Goal: Task Accomplishment & Management: Manage account settings

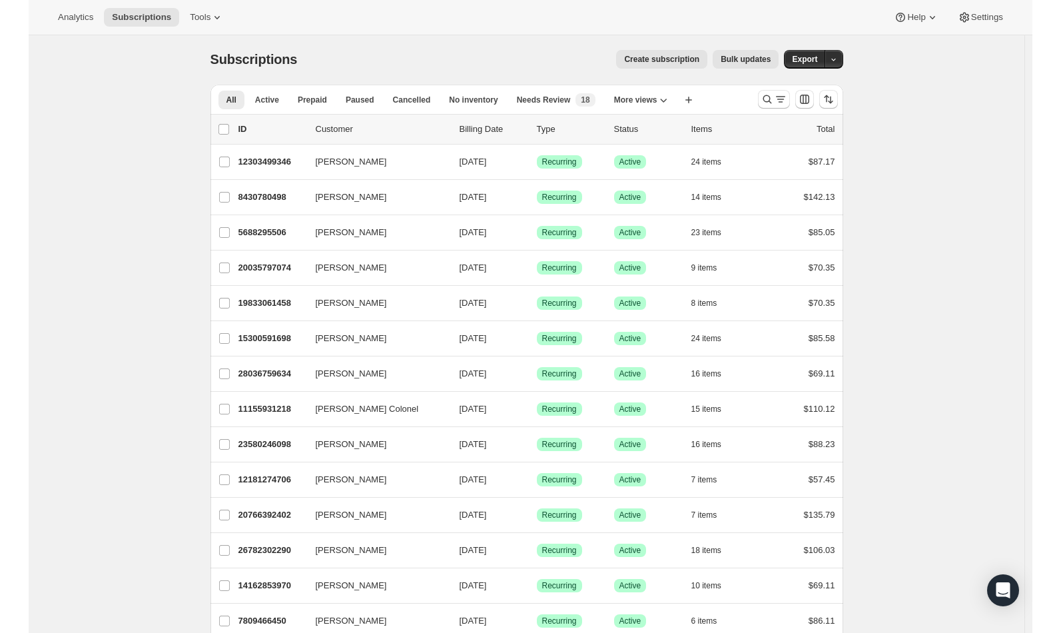
scroll to position [3, 0]
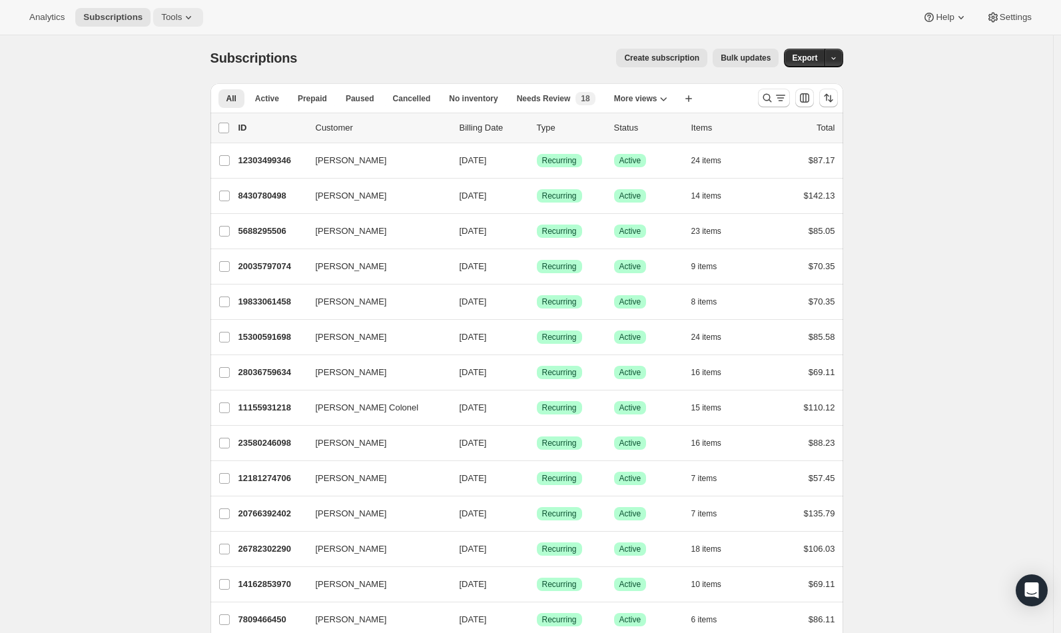
click at [191, 17] on icon at bounding box center [188, 17] width 5 height 3
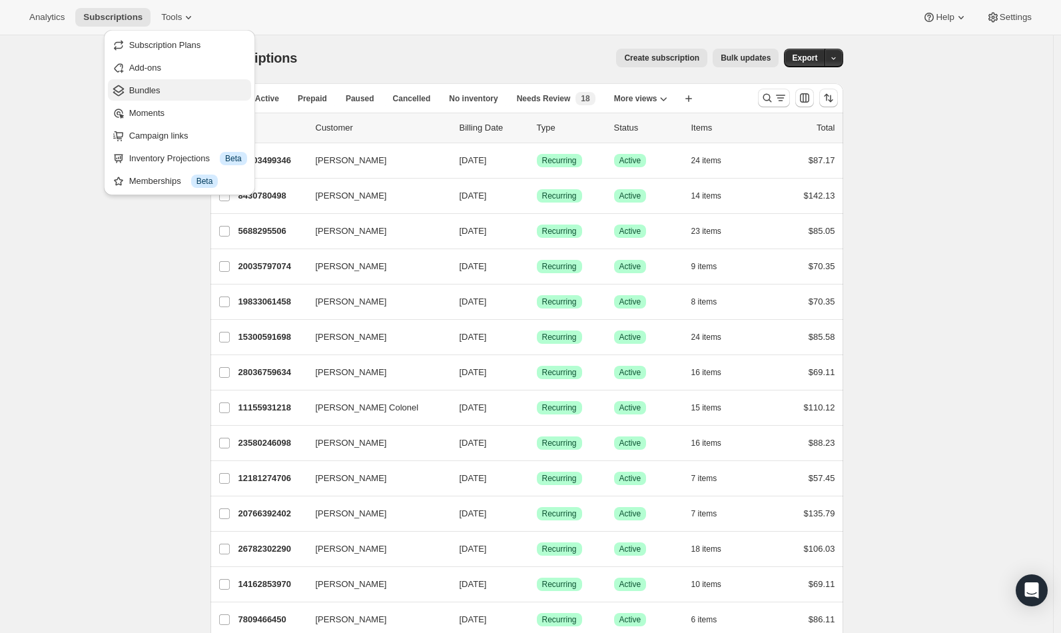
click at [195, 87] on span "Bundles" at bounding box center [188, 90] width 118 height 13
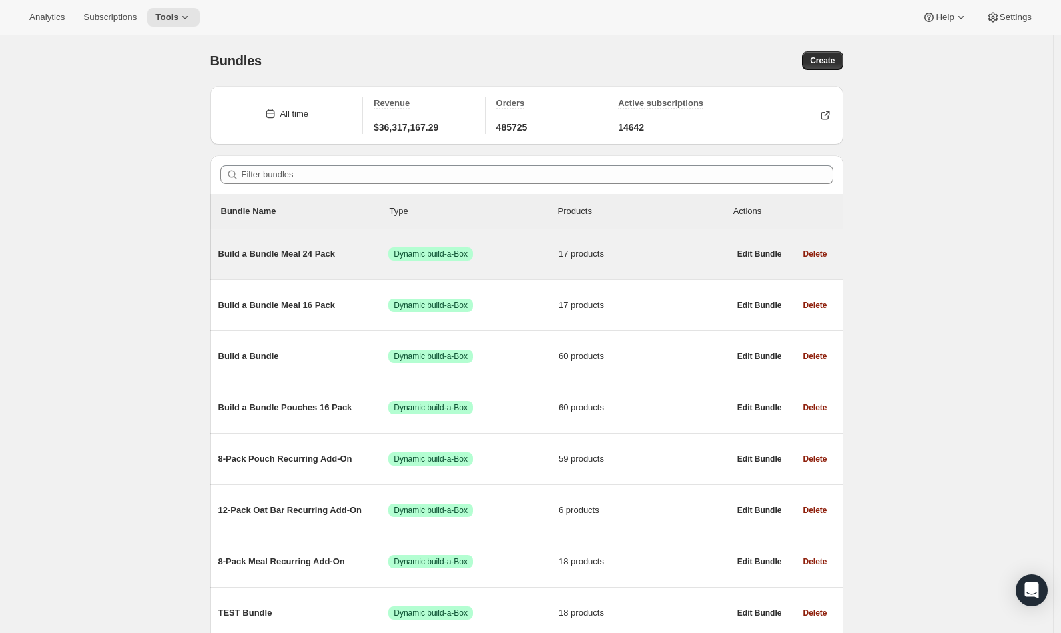
click at [264, 254] on span "Build a Bundle Meal 24 Pack" at bounding box center [303, 253] width 170 height 13
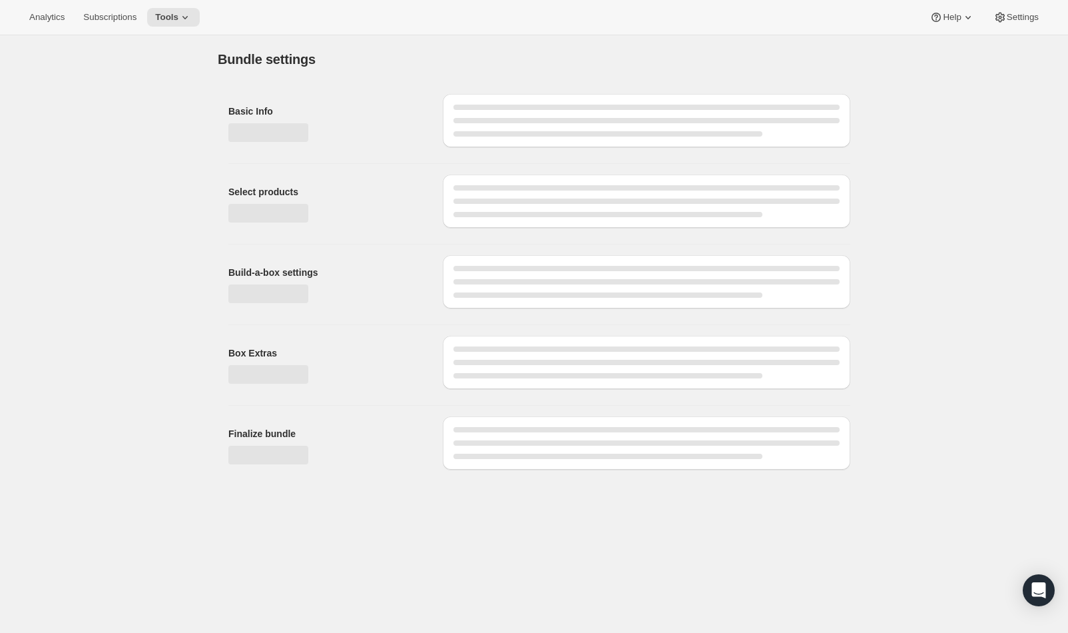
type input "Build a Bundle Meal 24 Pack"
checkbox input "true"
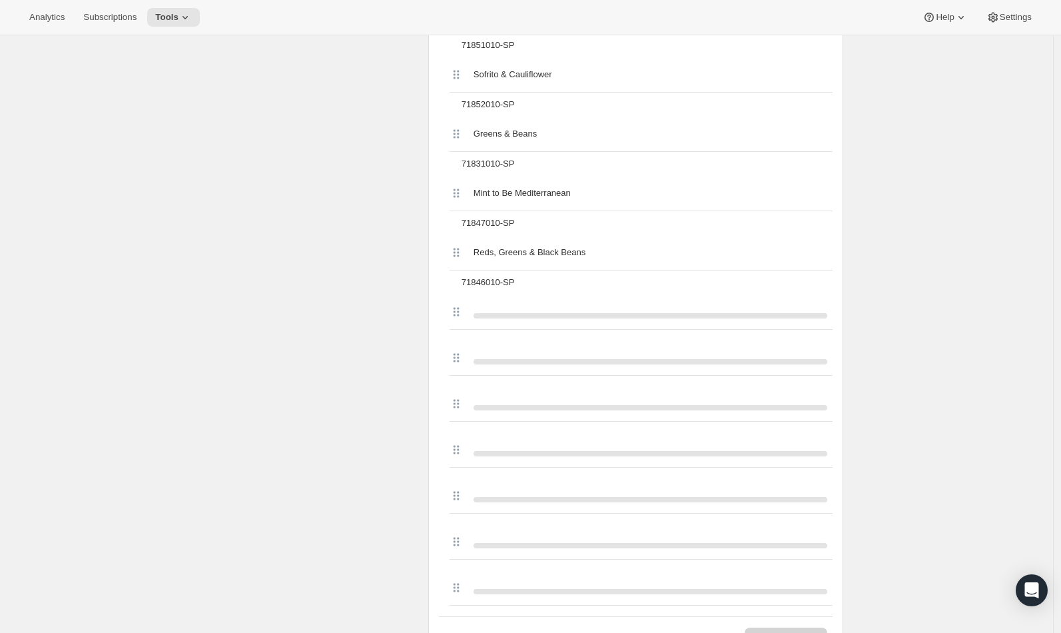
scroll to position [1077, 0]
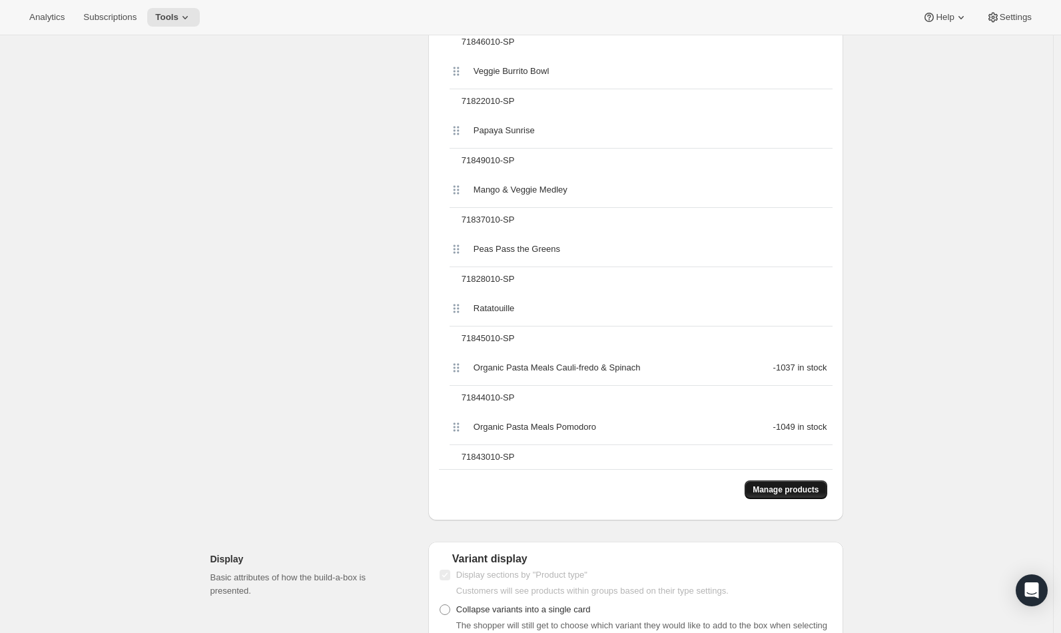
click at [812, 495] on span "Manage products" at bounding box center [786, 489] width 66 height 11
click at [795, 495] on span "Manage products" at bounding box center [786, 489] width 66 height 11
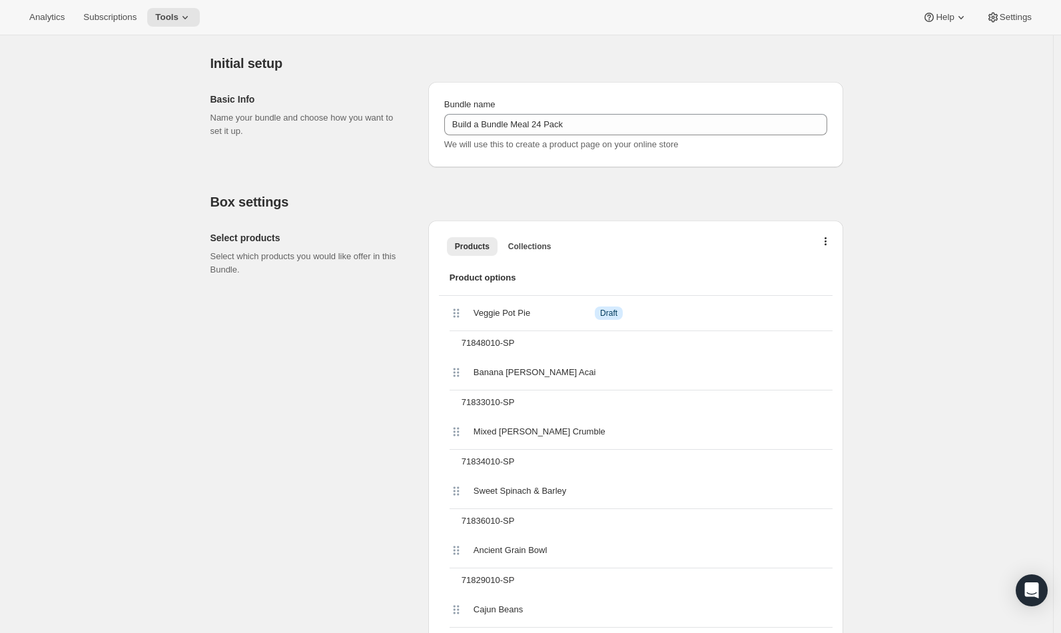
scroll to position [0, 0]
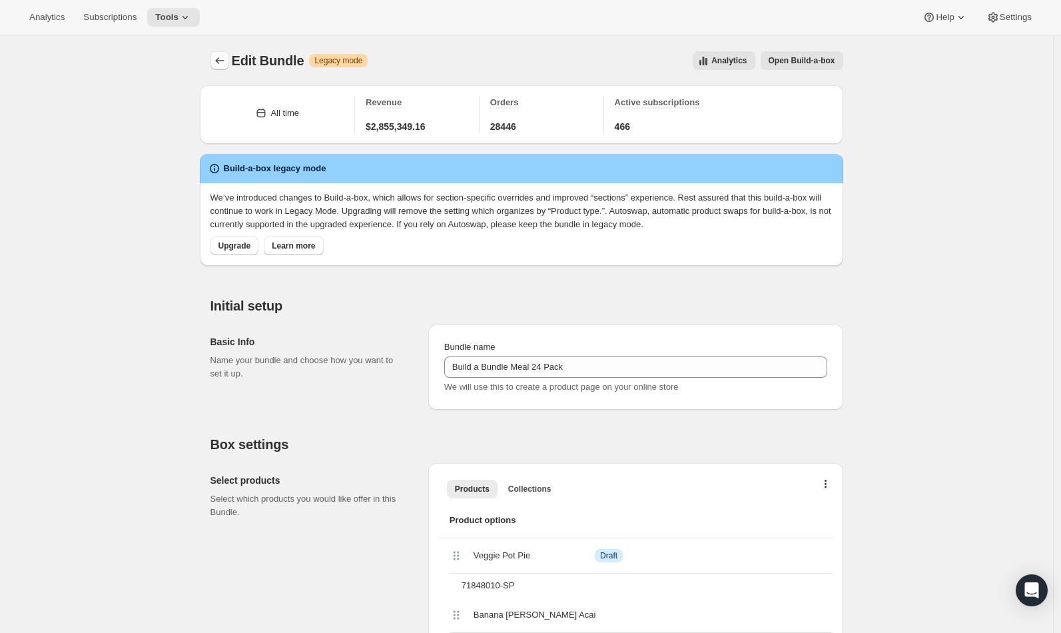
click at [223, 63] on icon "Bundles" at bounding box center [219, 60] width 13 height 13
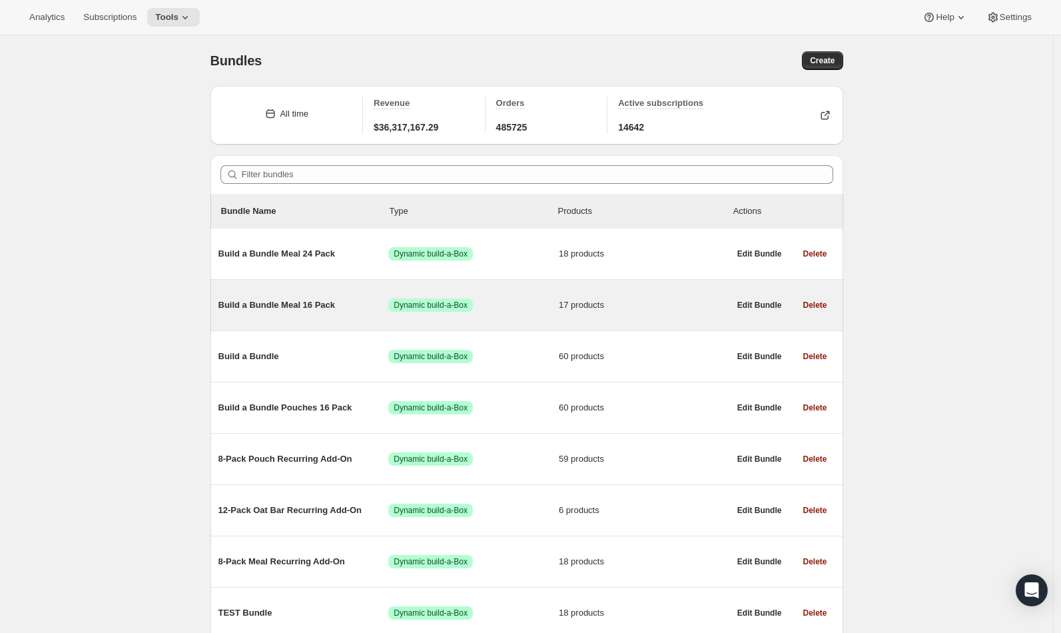
click at [302, 304] on span "Build a Bundle Meal 16 Pack" at bounding box center [303, 304] width 170 height 13
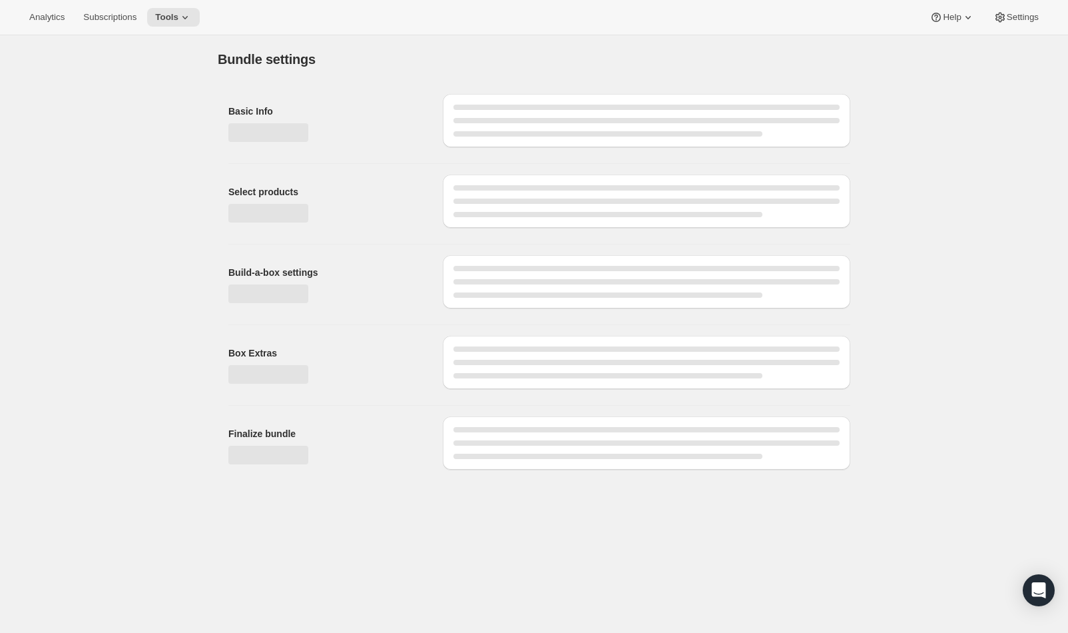
type input "Build a Bundle Meal 16 Pack"
checkbox input "true"
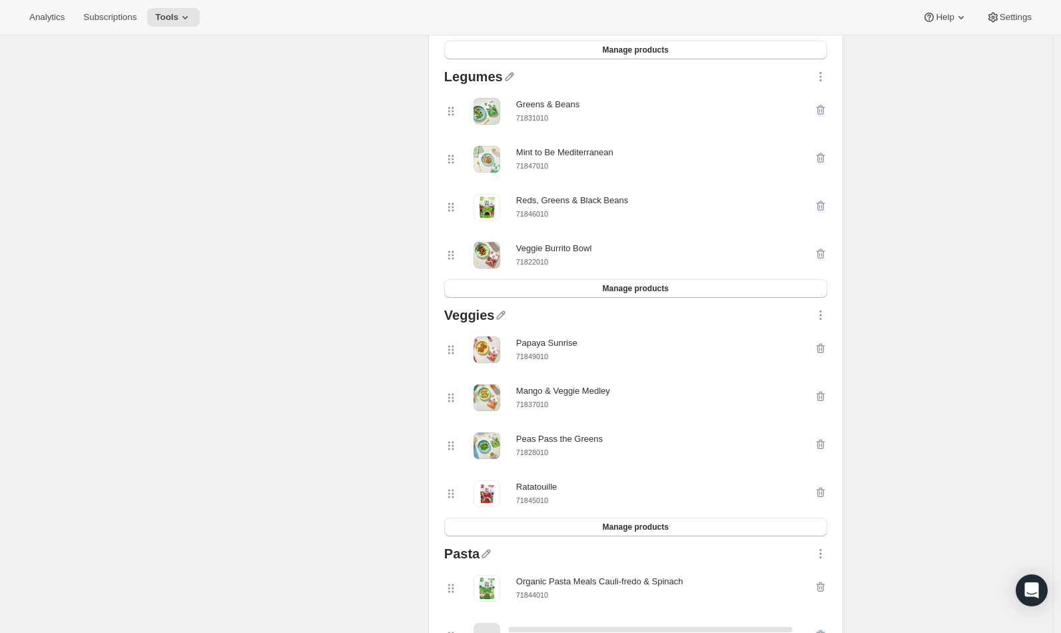
scroll to position [791, 0]
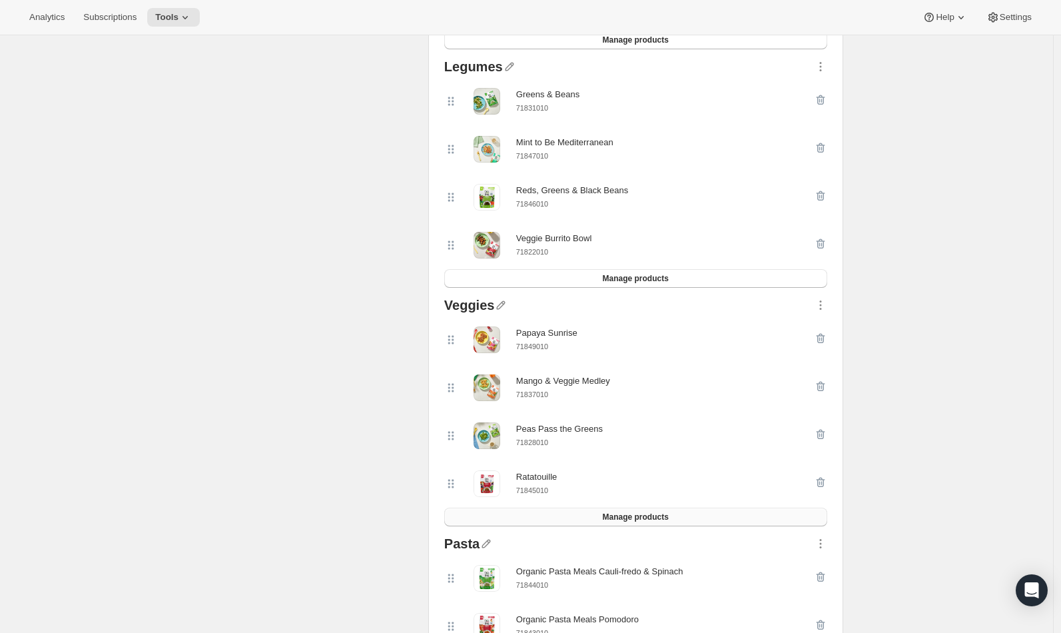
click at [690, 525] on button "Manage products" at bounding box center [635, 516] width 383 height 19
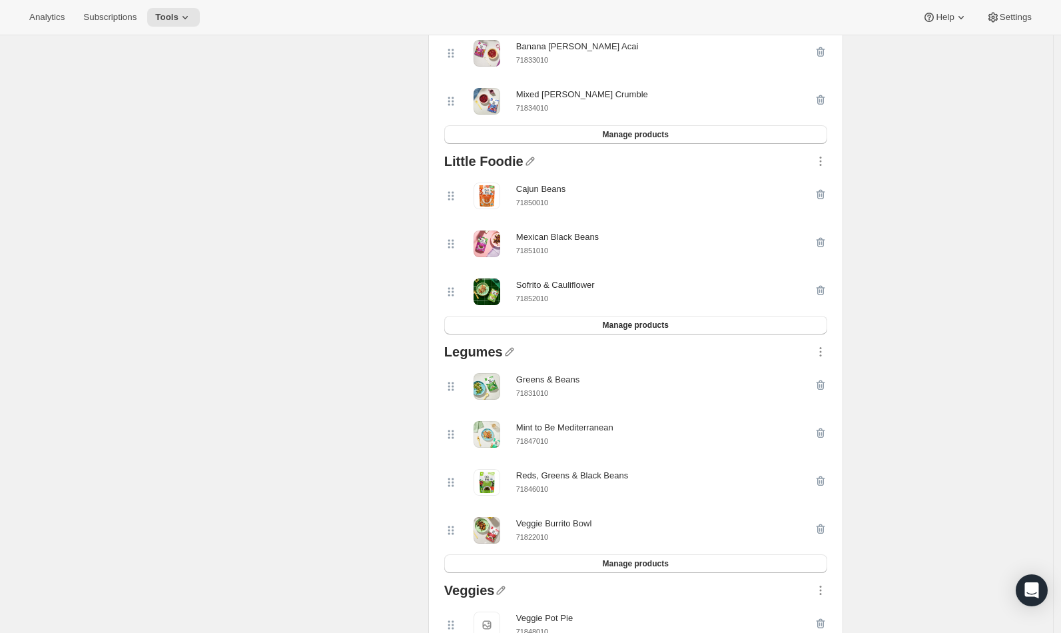
scroll to position [657, 0]
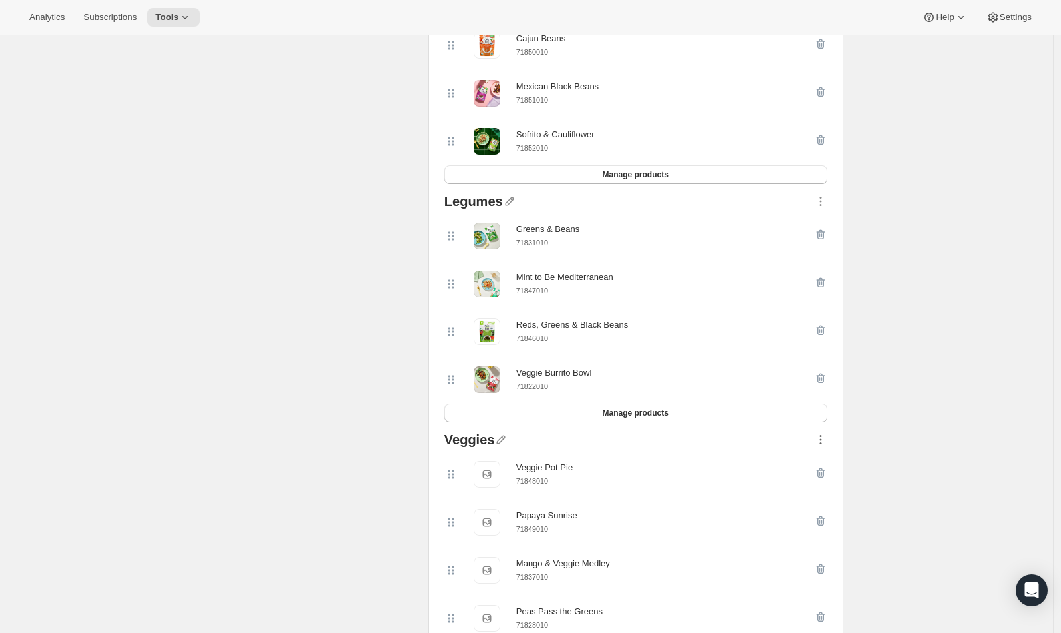
click at [824, 446] on icon "button" at bounding box center [820, 439] width 13 height 13
click at [830, 469] on span "Move to top" at bounding box center [813, 472] width 45 height 10
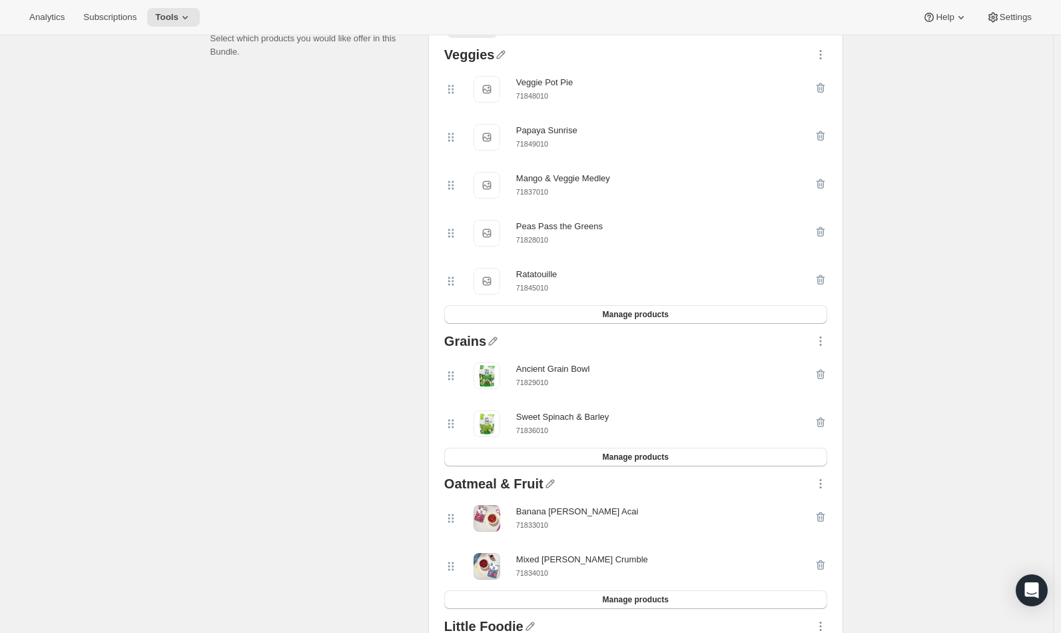
scroll to position [0, 0]
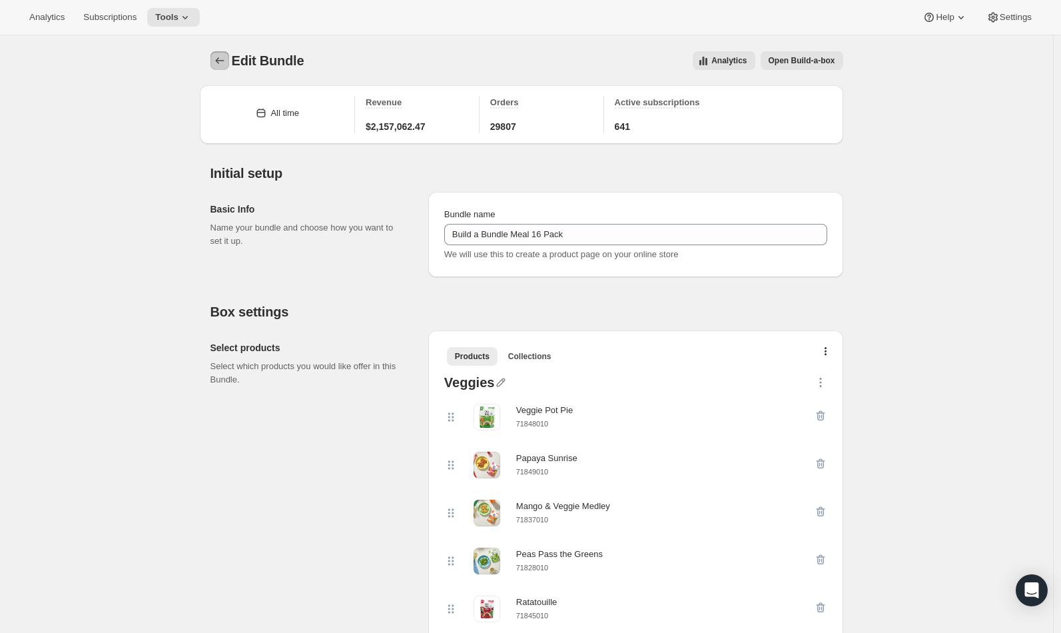
click at [218, 59] on icon "Bundles" at bounding box center [219, 60] width 13 height 13
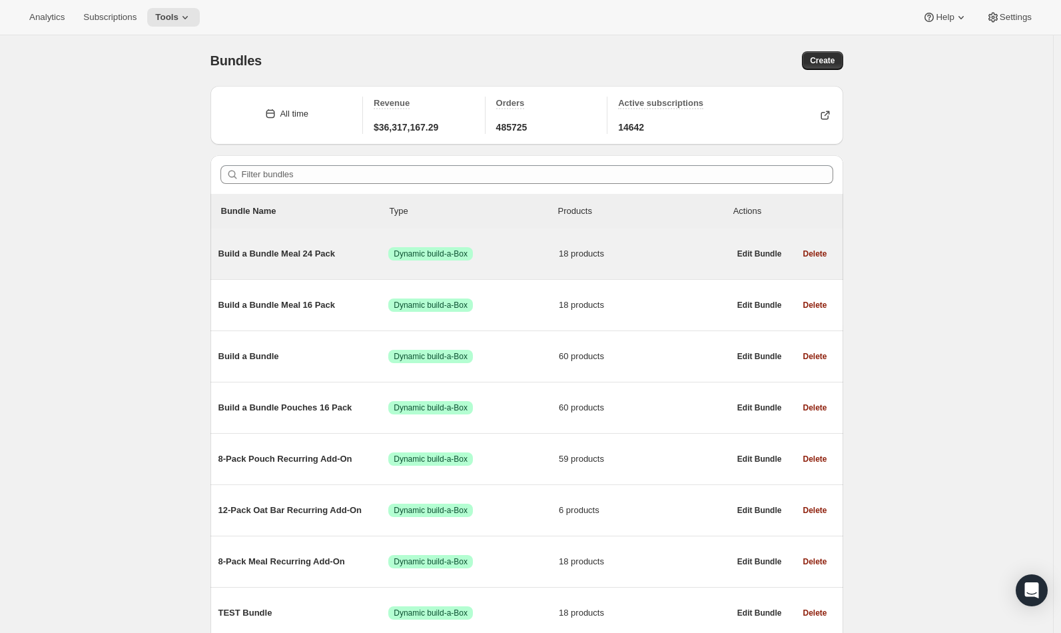
click at [316, 252] on span "Build a Bundle Meal 24 Pack" at bounding box center [303, 253] width 170 height 13
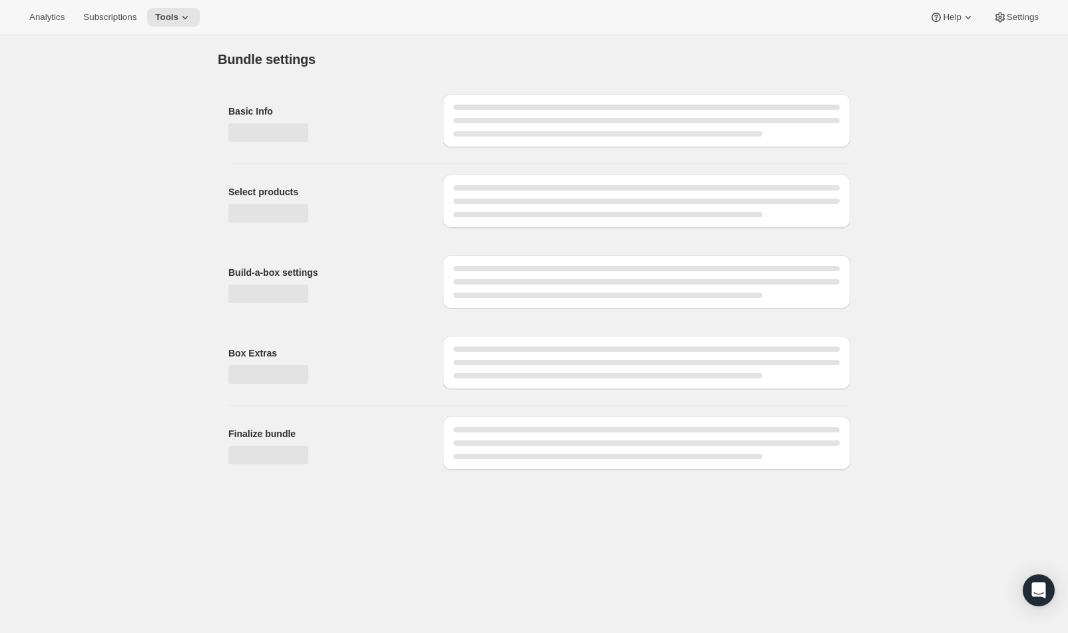
type input "Build a Bundle Meal 24 Pack"
checkbox input "true"
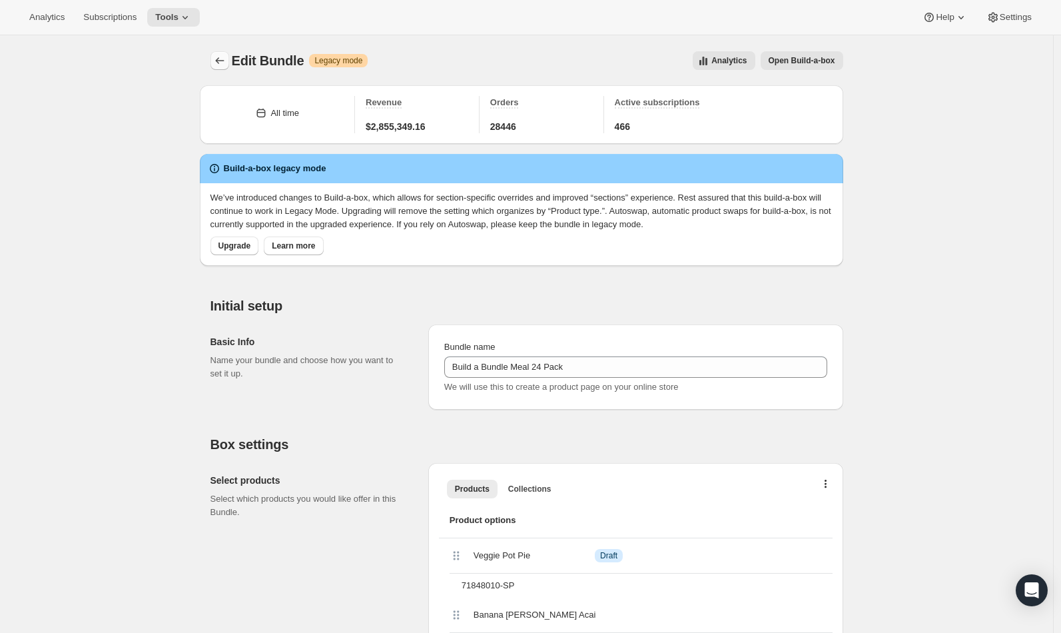
click at [219, 60] on icon "Bundles" at bounding box center [219, 60] width 13 height 13
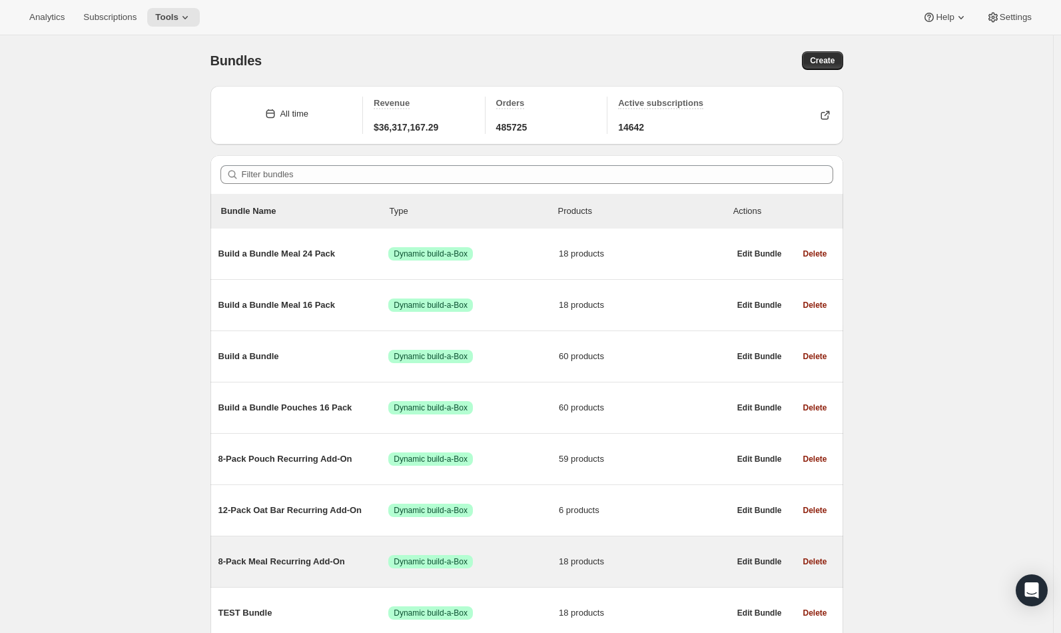
click at [334, 561] on span "8-Pack Meal Recurring Add-On" at bounding box center [303, 561] width 170 height 13
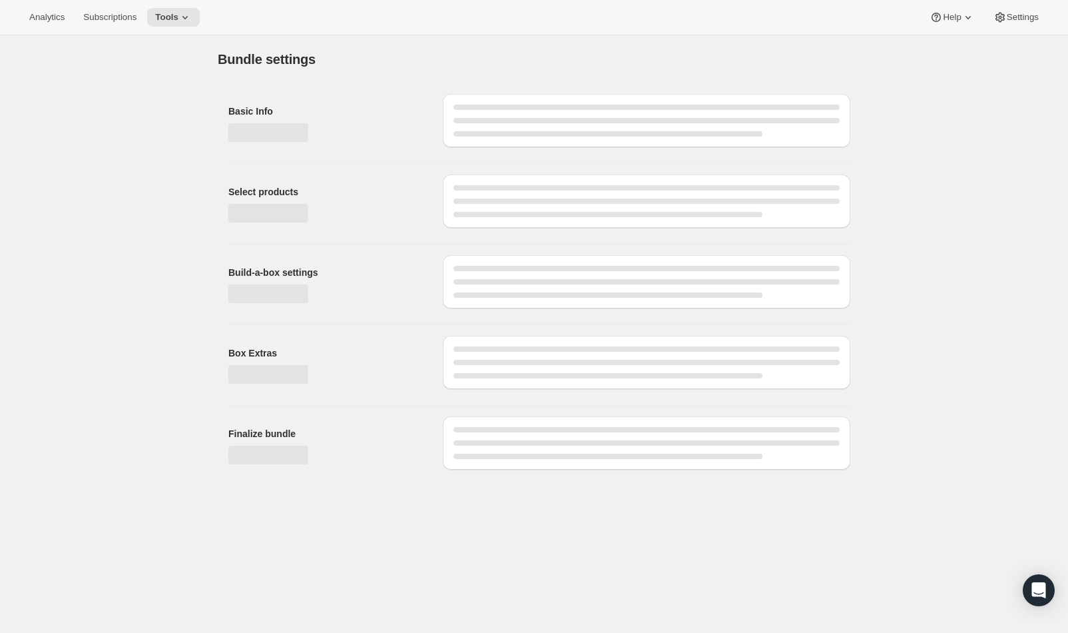
type input "8-Pack Meal Recurring Add-On"
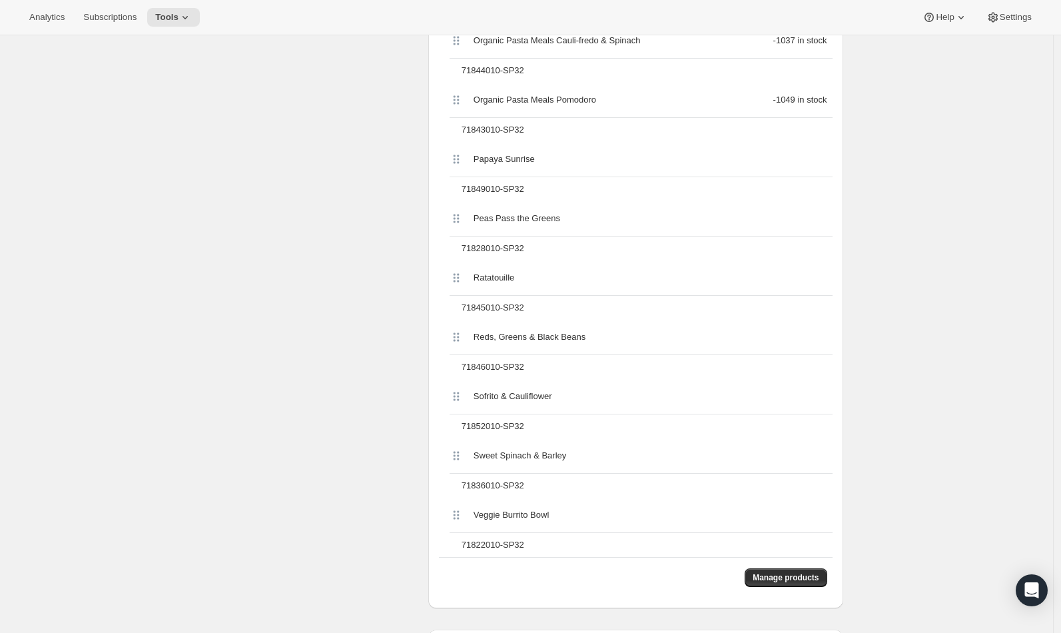
scroll to position [1100, 0]
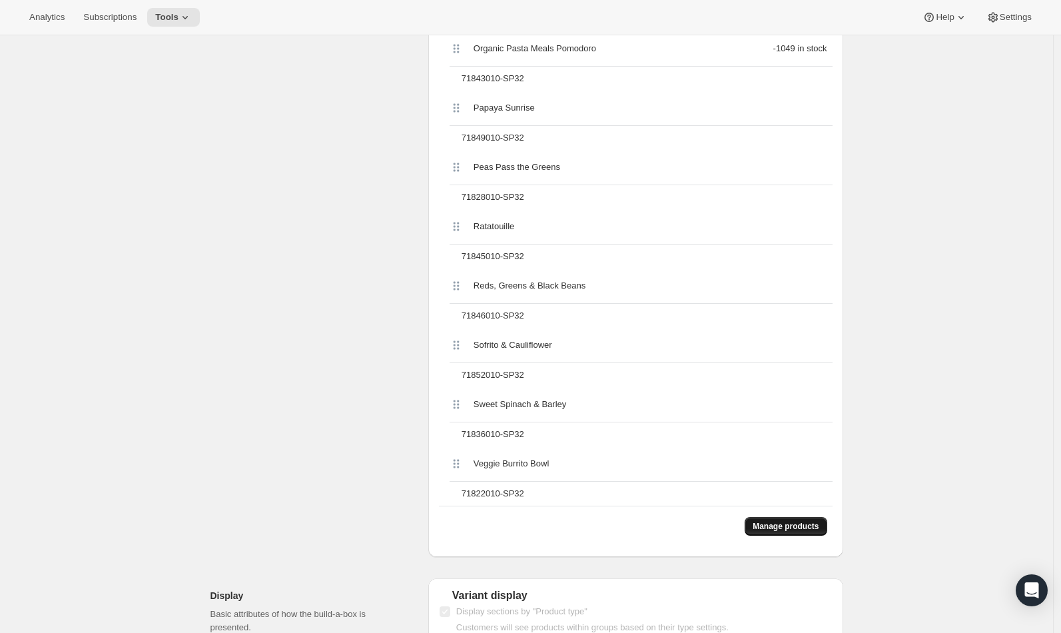
click at [802, 535] on button "Manage products" at bounding box center [786, 526] width 82 height 19
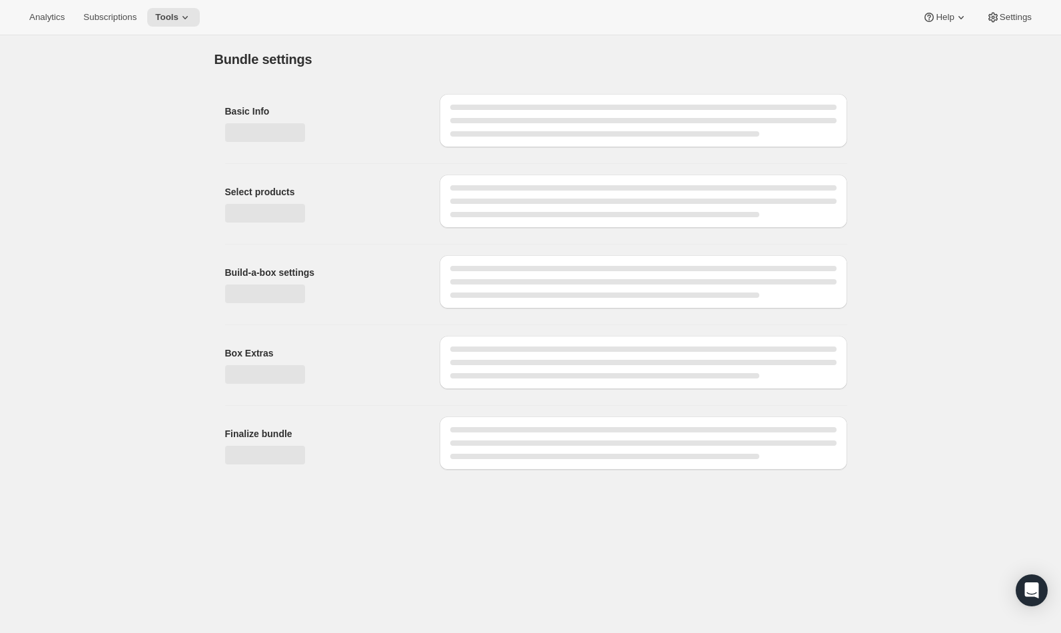
scroll to position [0, 0]
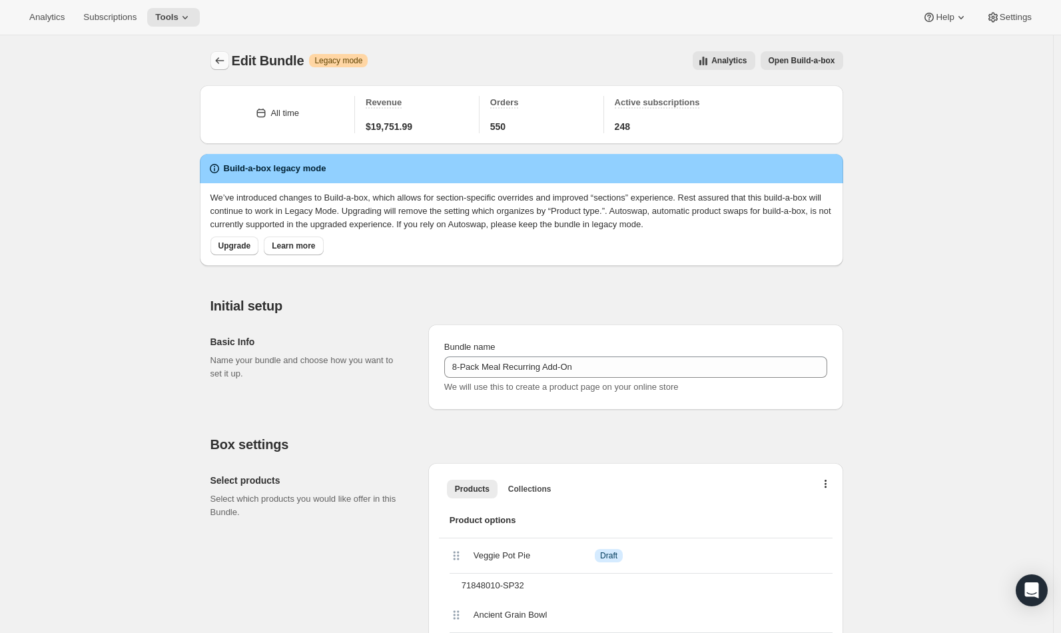
click at [224, 67] on icon "Bundles" at bounding box center [219, 60] width 13 height 13
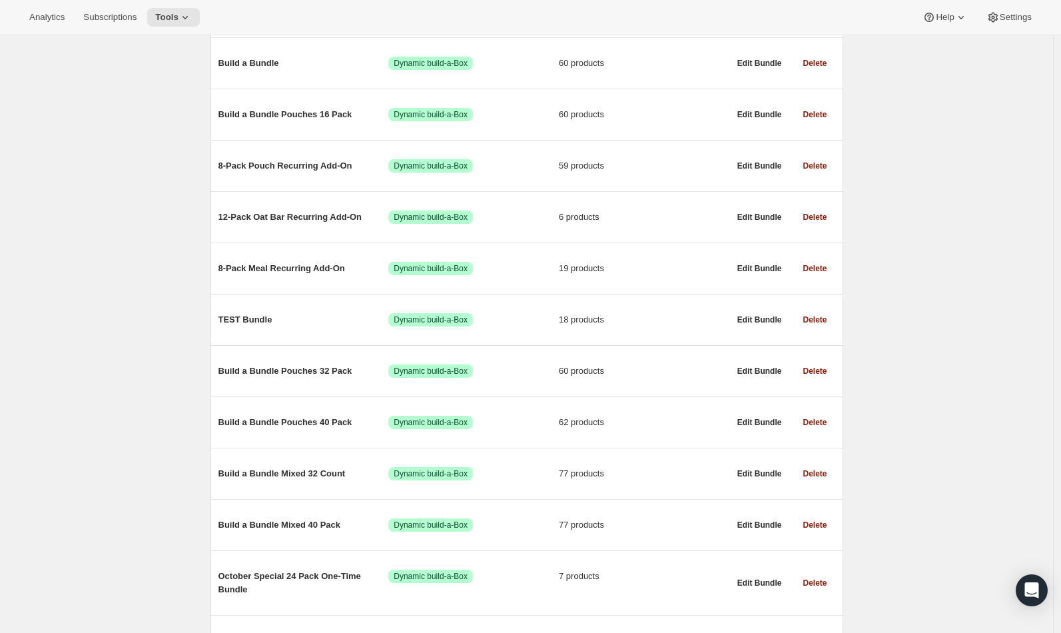
scroll to position [304, 0]
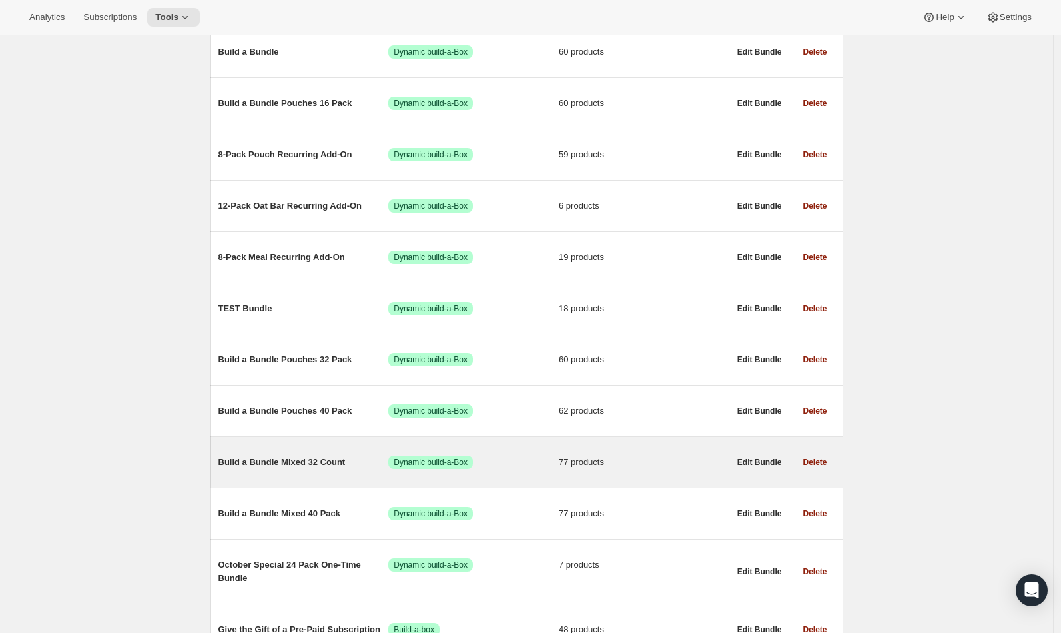
click at [312, 467] on span "Build a Bundle Mixed 32 Count" at bounding box center [303, 462] width 170 height 13
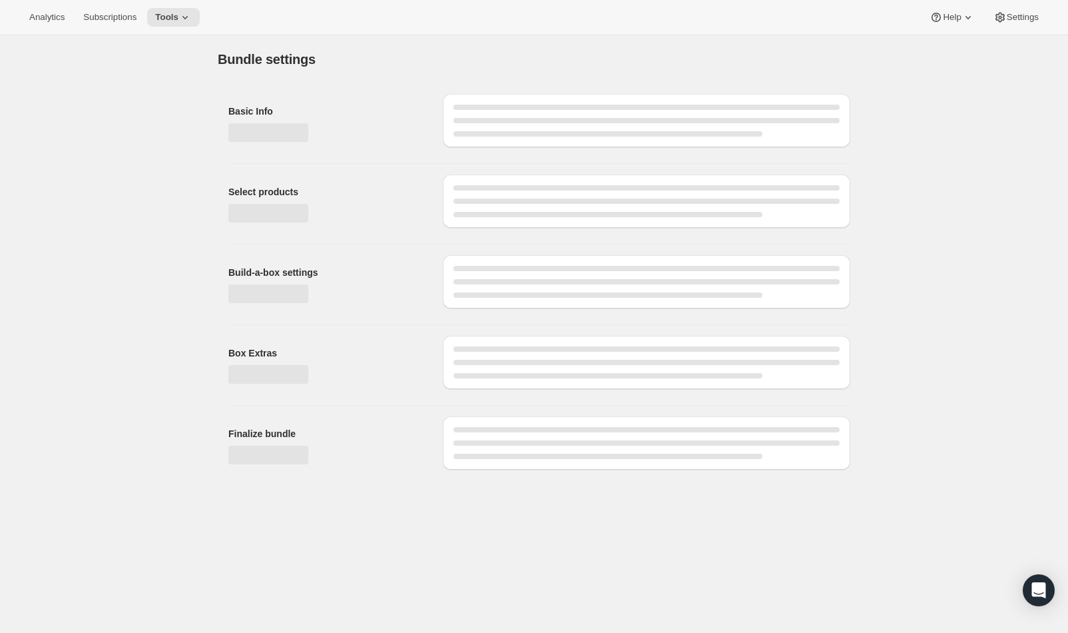
type input "Build a Bundle Mixed 32 Count"
checkbox input "true"
select select "MINIMUM"
type input "Select at least 8 meals"
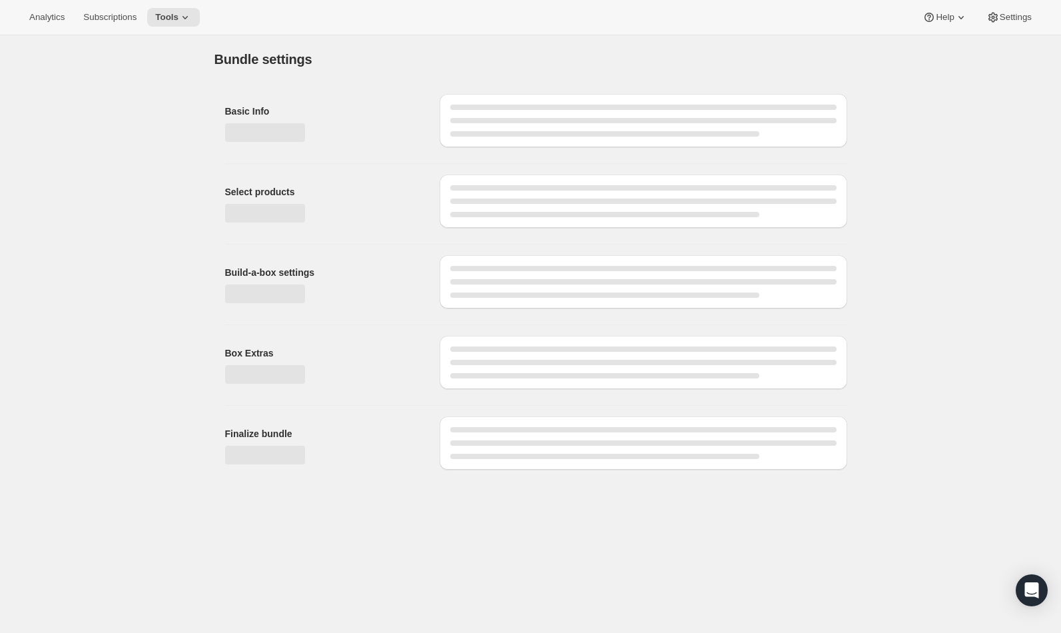
select select "gid://shopify/ProductVariant/41182055432274_6321b5ac-0d1c-4f8d-8ffe-6193e28b69b8"
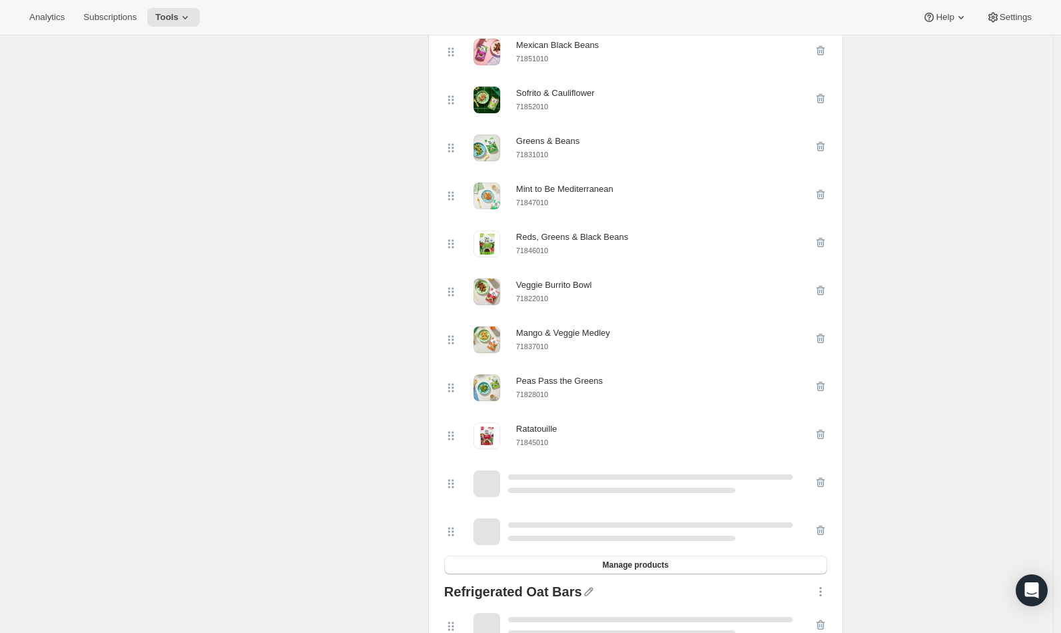
scroll to position [653, 0]
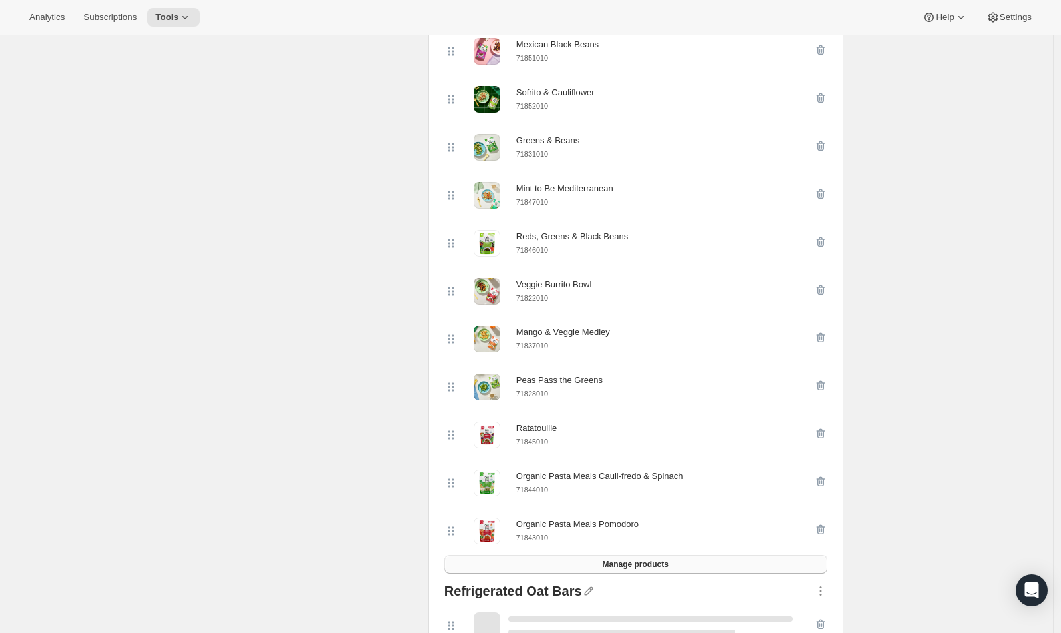
click at [666, 565] on span "Manage products" at bounding box center [635, 564] width 66 height 11
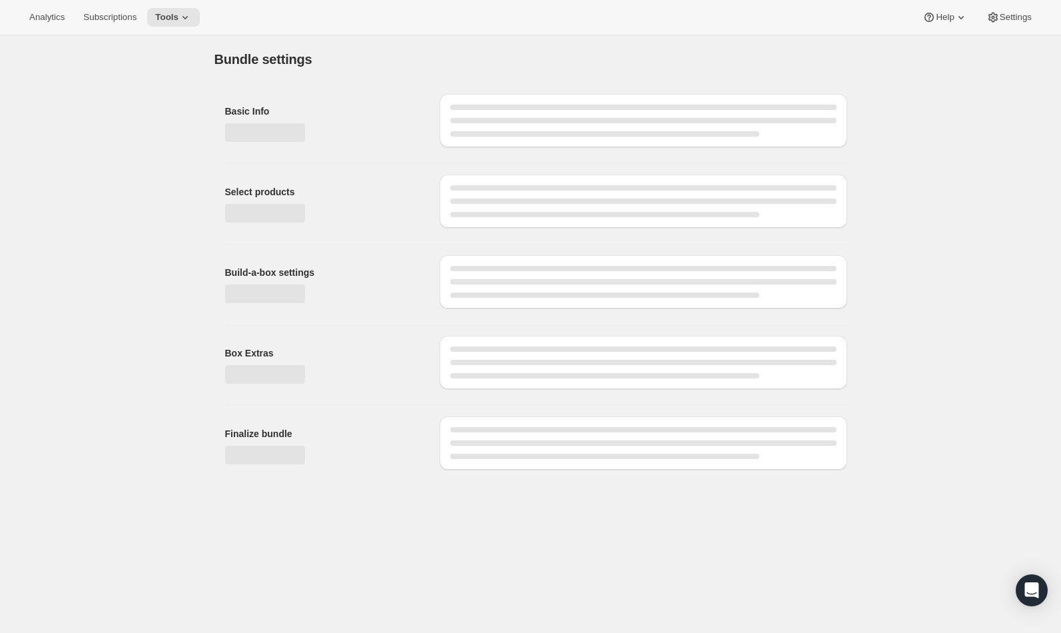
scroll to position [0, 0]
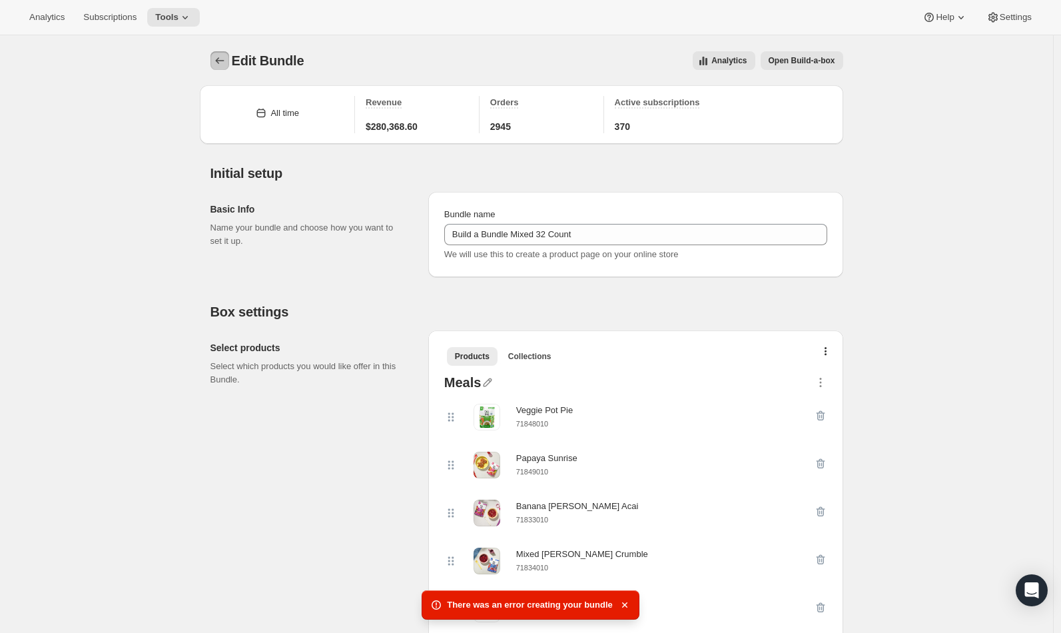
click at [219, 59] on icon "Bundles" at bounding box center [219, 60] width 13 height 13
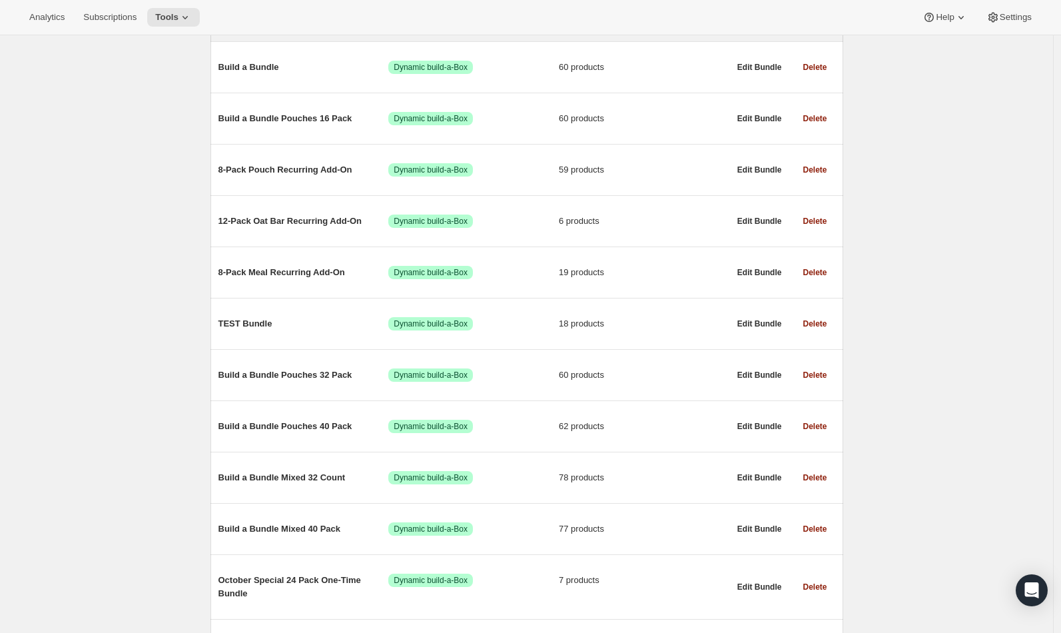
scroll to position [463, 0]
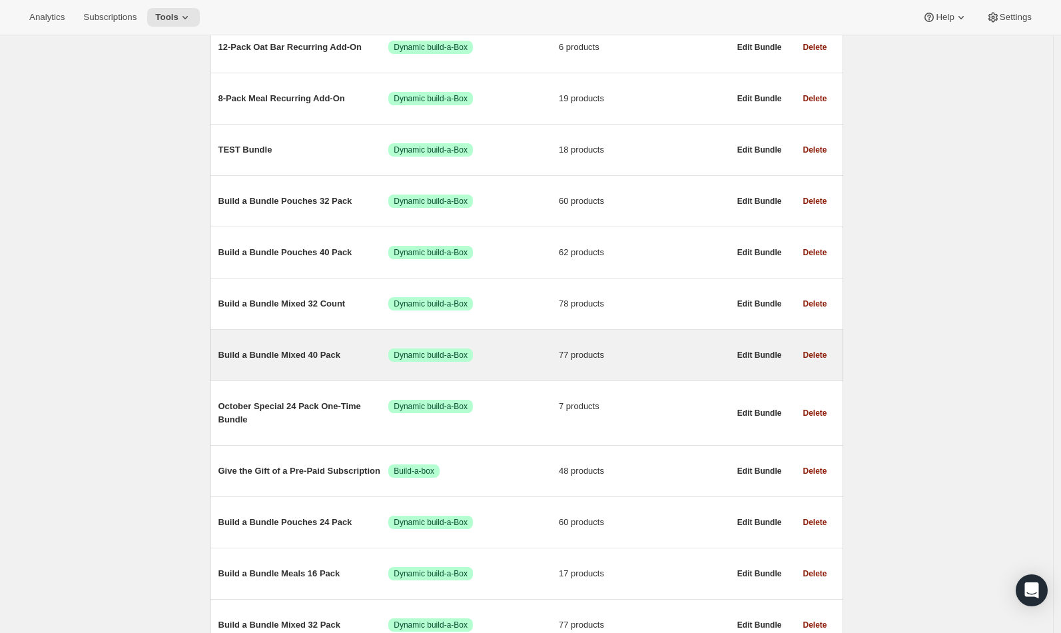
click at [306, 360] on span "Build a Bundle Mixed 40 Pack" at bounding box center [303, 354] width 170 height 13
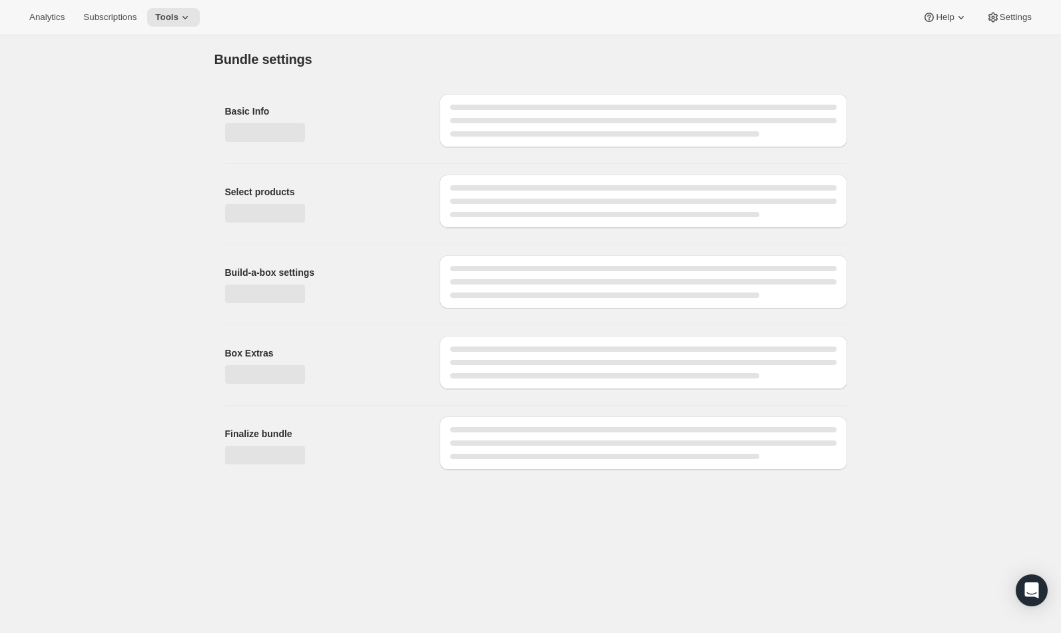
type input "Build a Bundle Mixed 40 Pack"
checkbox input "true"
select select "MINIMUM"
type input "Select at least 8 meals"
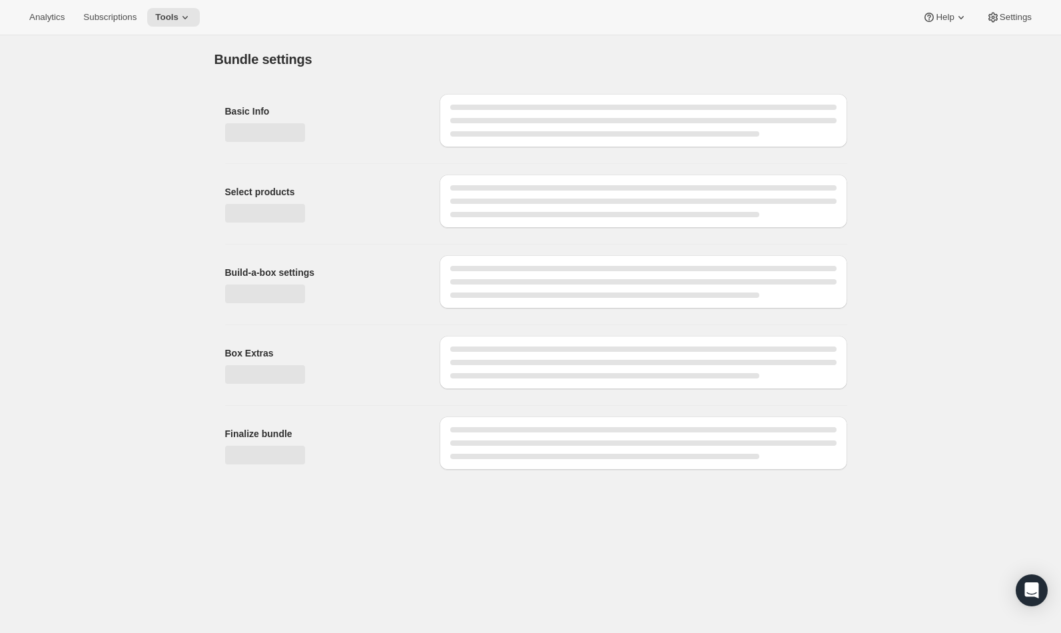
select select "gid://shopify/ProductVariant/41182201774162_e143ae9f-052c-4d0a-9eb4-a0f33d9d72e0"
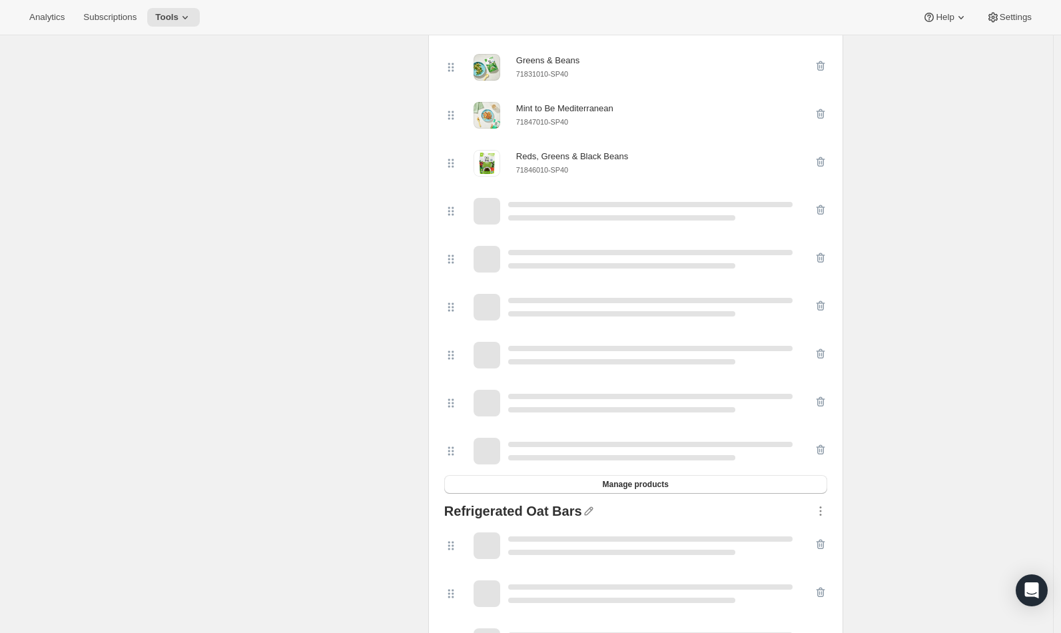
scroll to position [736, 0]
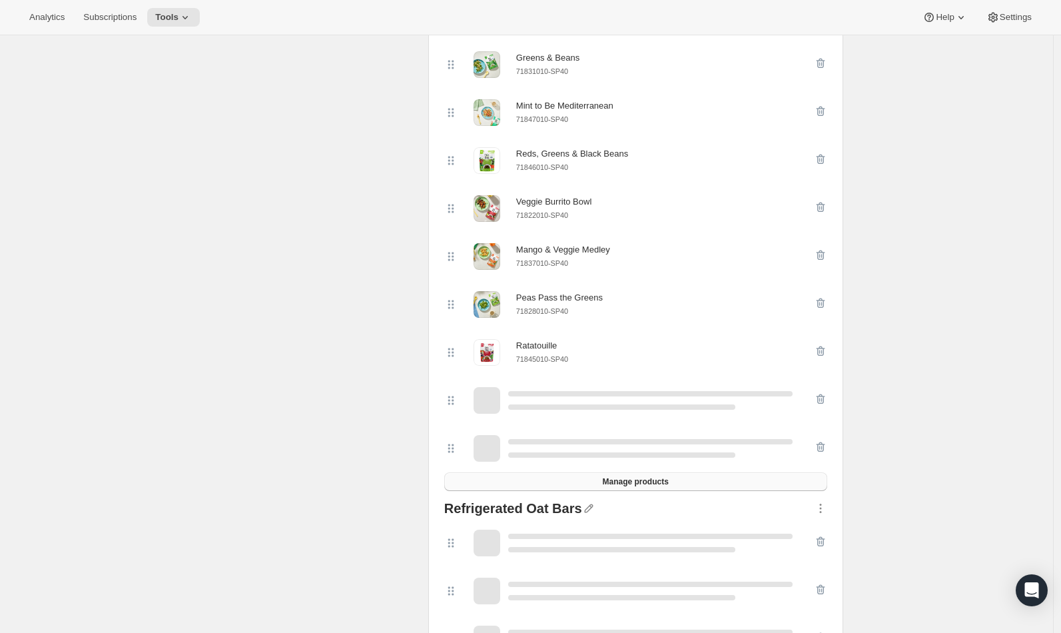
click at [648, 481] on button "Manage products" at bounding box center [635, 481] width 383 height 19
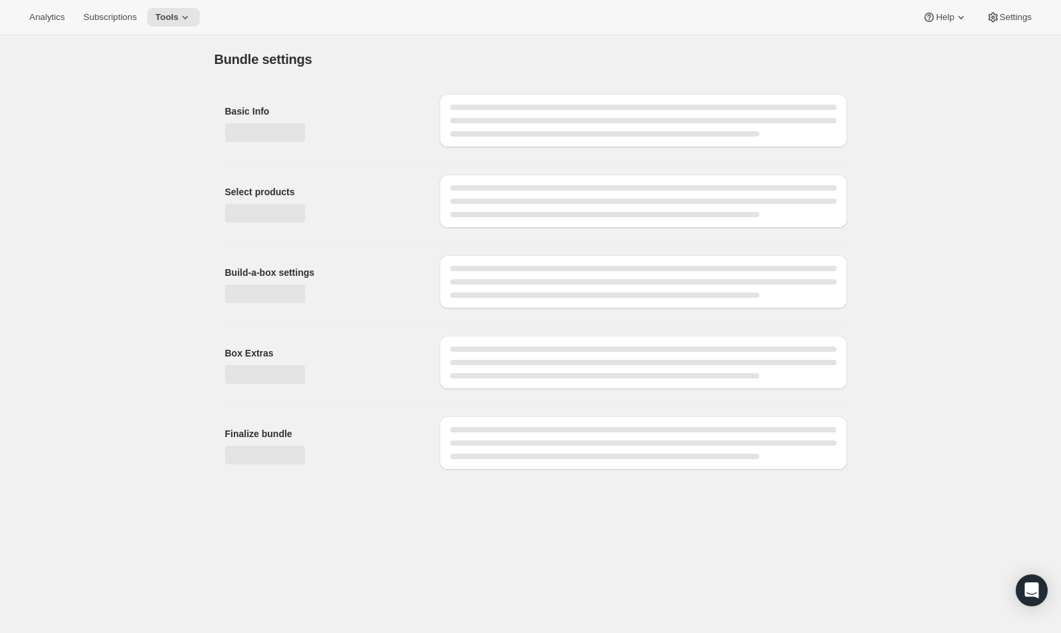
scroll to position [0, 0]
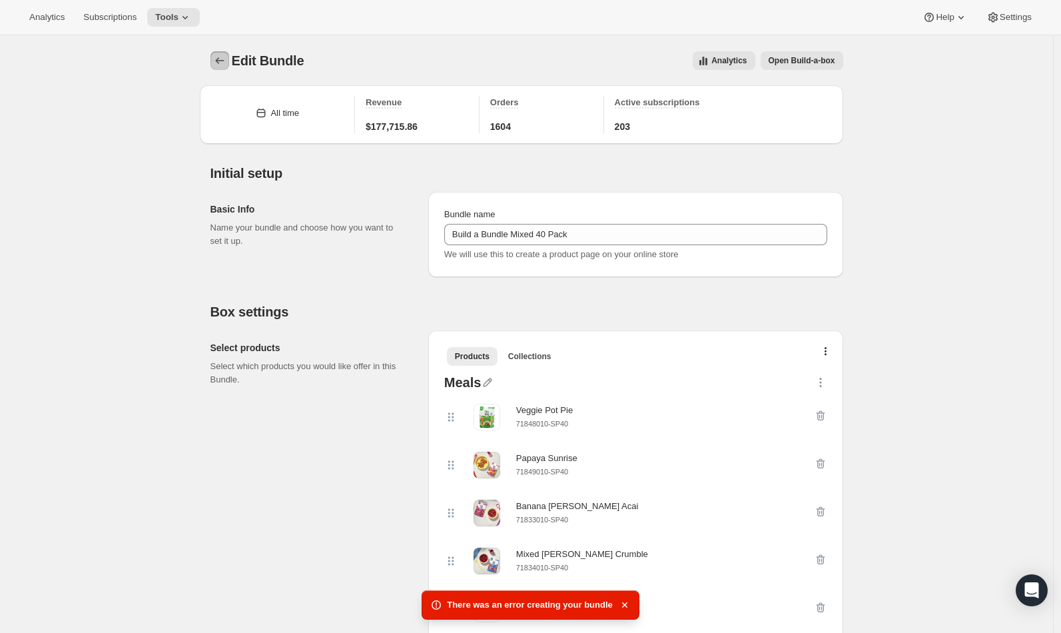
click at [226, 57] on icon "Bundles" at bounding box center [219, 60] width 13 height 13
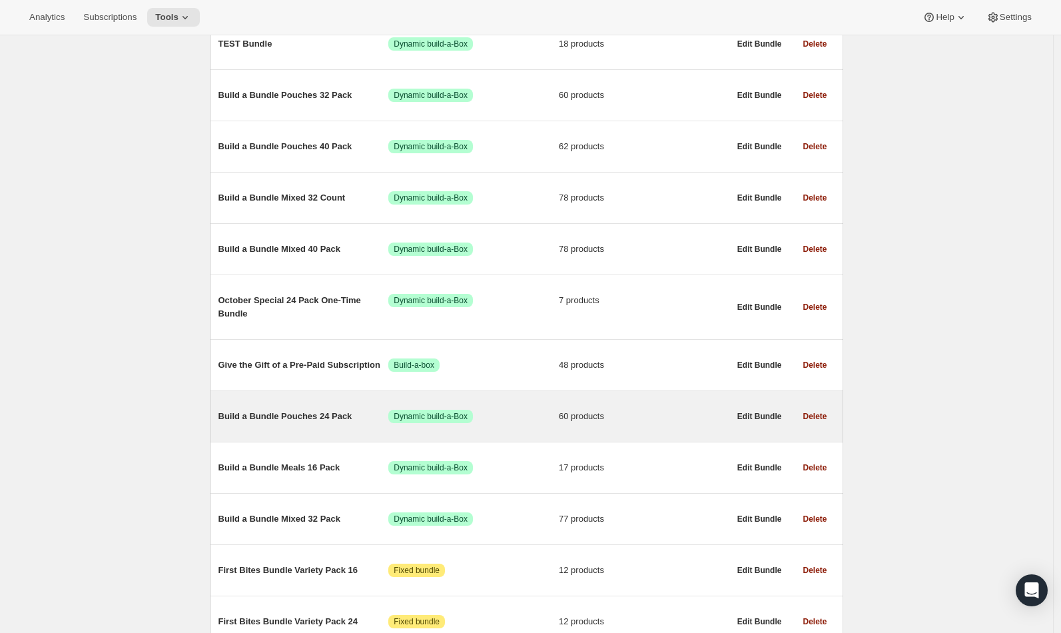
scroll to position [586, 0]
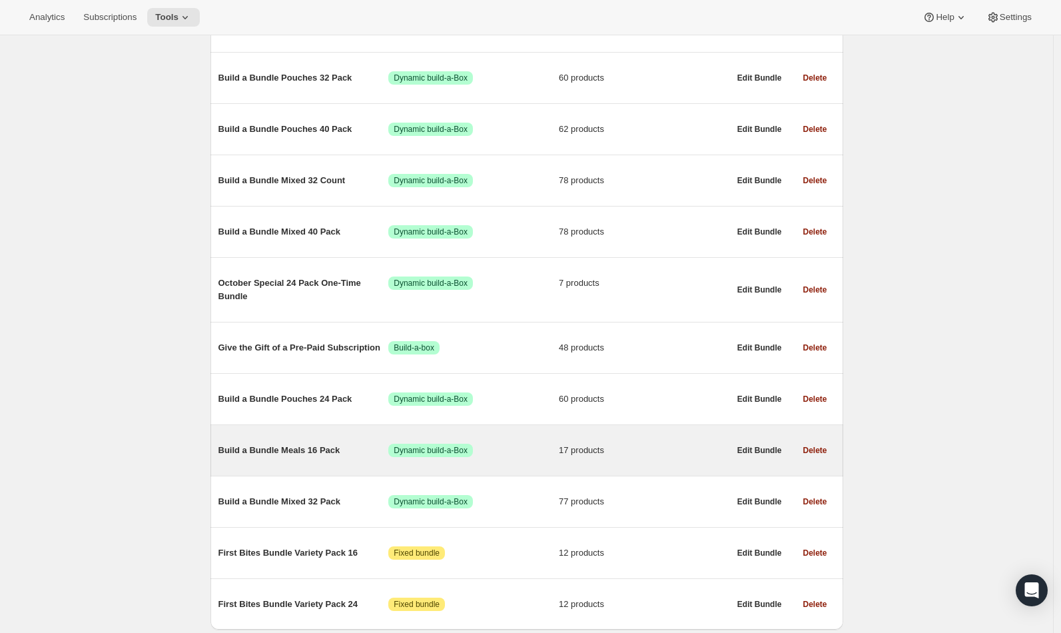
click at [333, 450] on span "Build a Bundle Meals 16 Pack" at bounding box center [303, 450] width 170 height 13
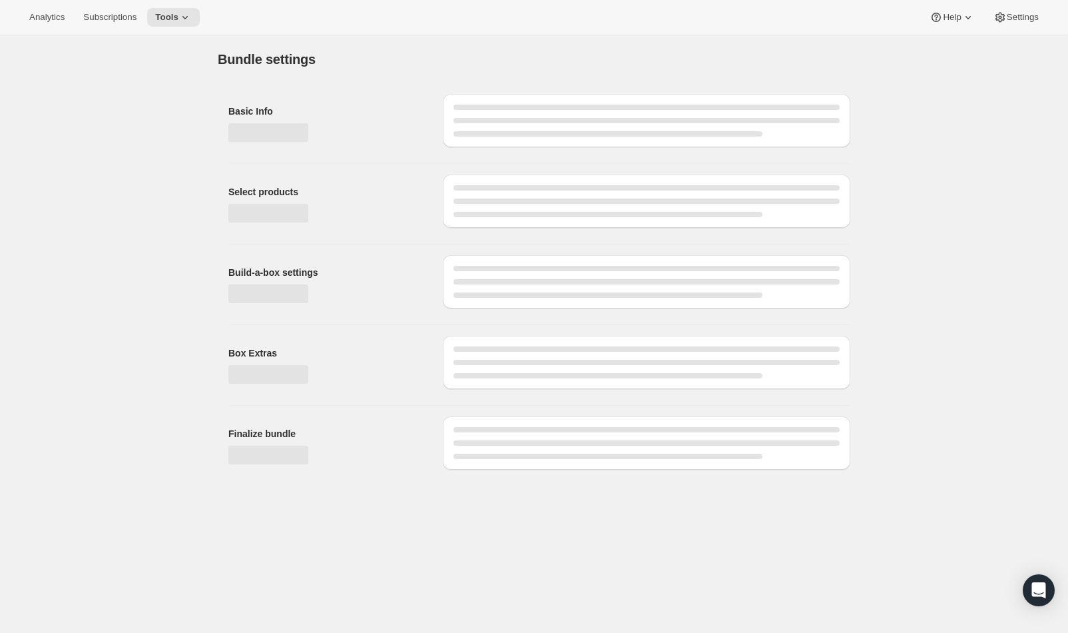
type input "Build a Bundle Meals 16 Pack"
checkbox input "true"
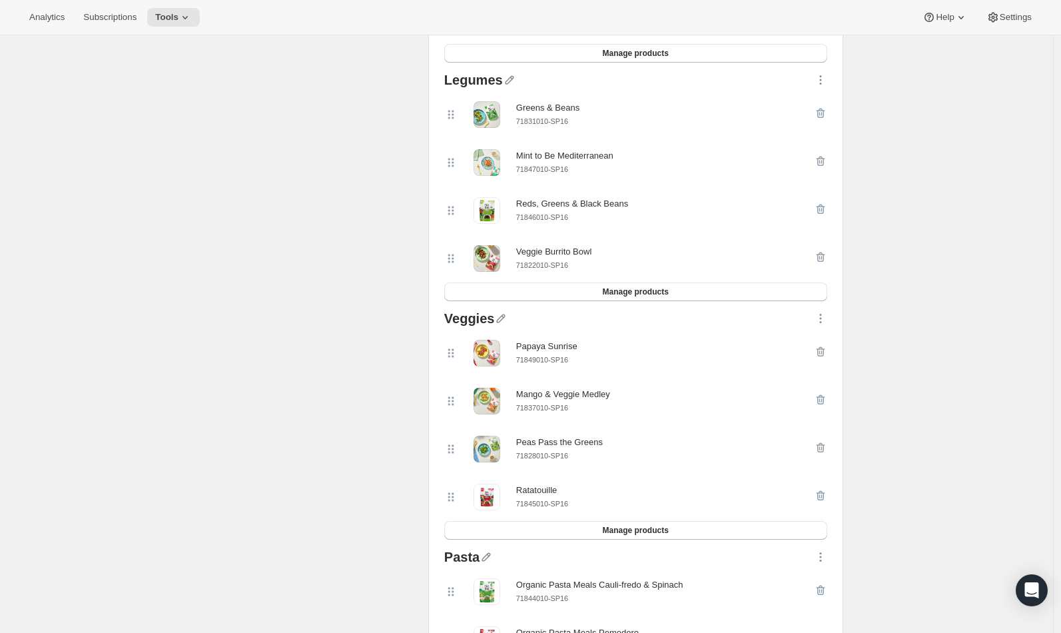
scroll to position [839, 0]
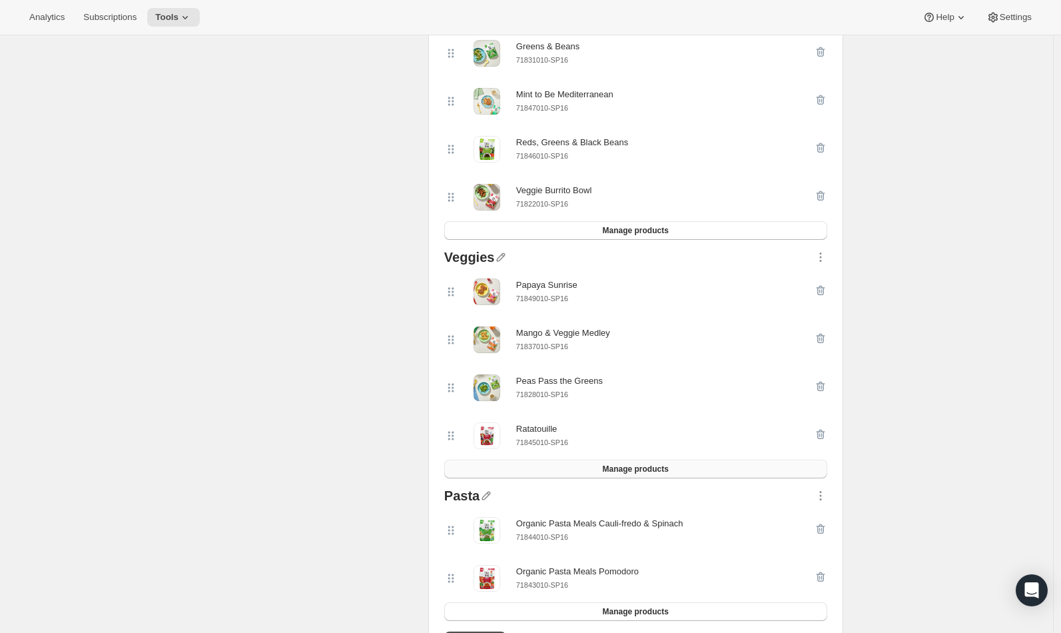
click at [587, 466] on button "Manage products" at bounding box center [635, 469] width 383 height 19
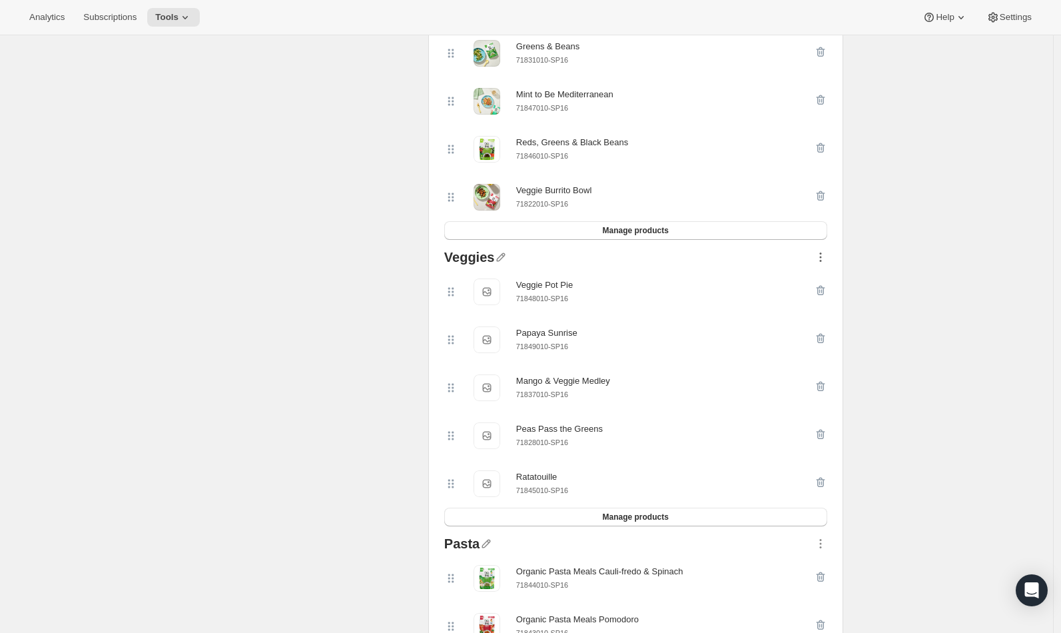
click at [826, 258] on icon "button" at bounding box center [820, 256] width 13 height 13
click at [820, 286] on span "Move to top" at bounding box center [813, 289] width 45 height 10
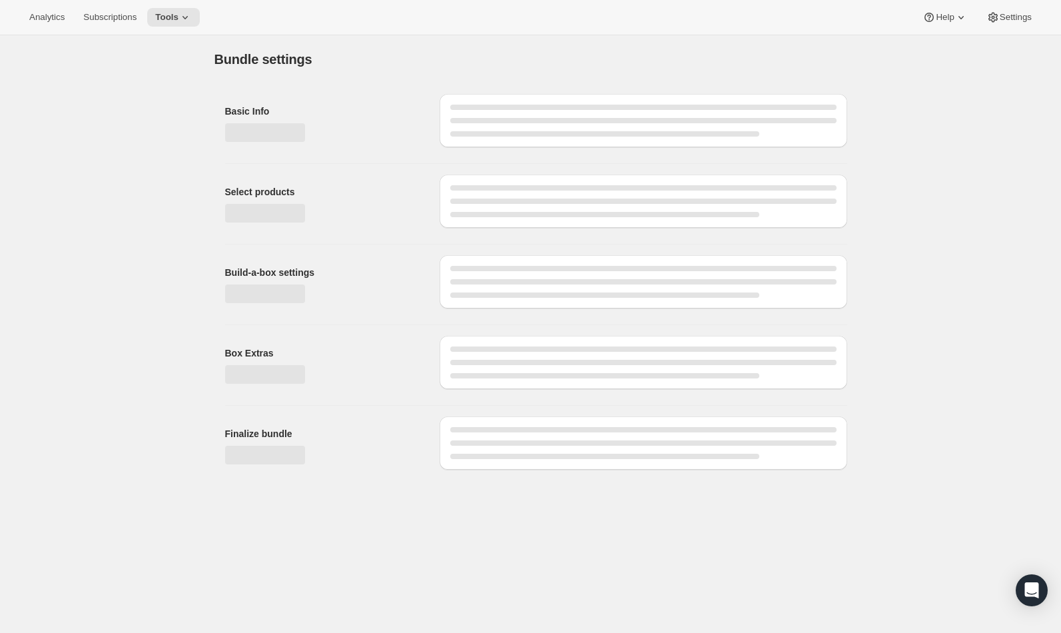
scroll to position [0, 0]
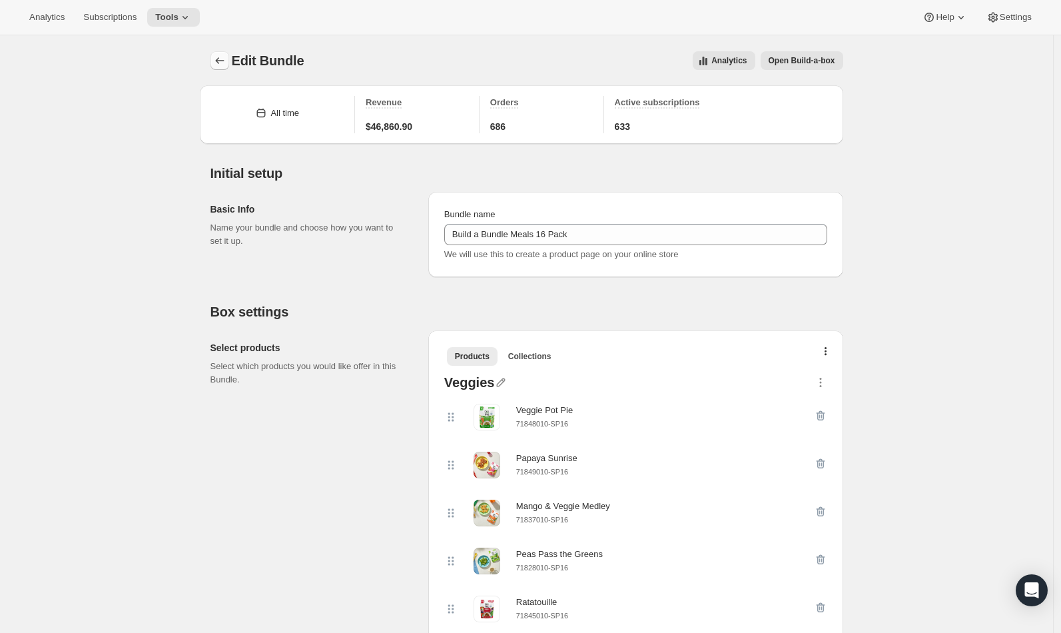
click at [216, 59] on icon "Bundles" at bounding box center [219, 60] width 13 height 13
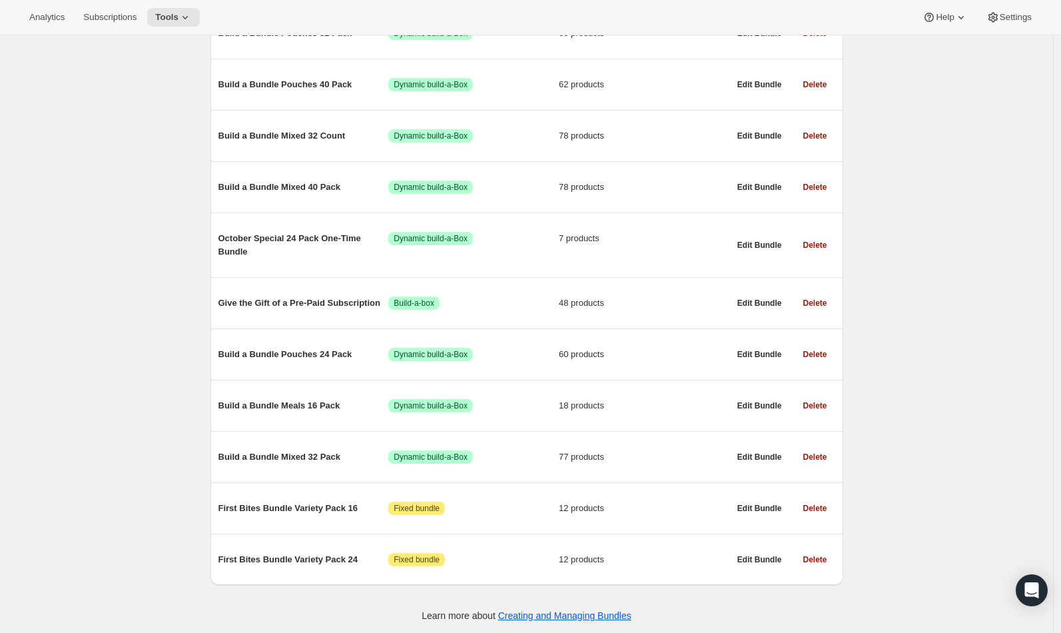
scroll to position [639, 0]
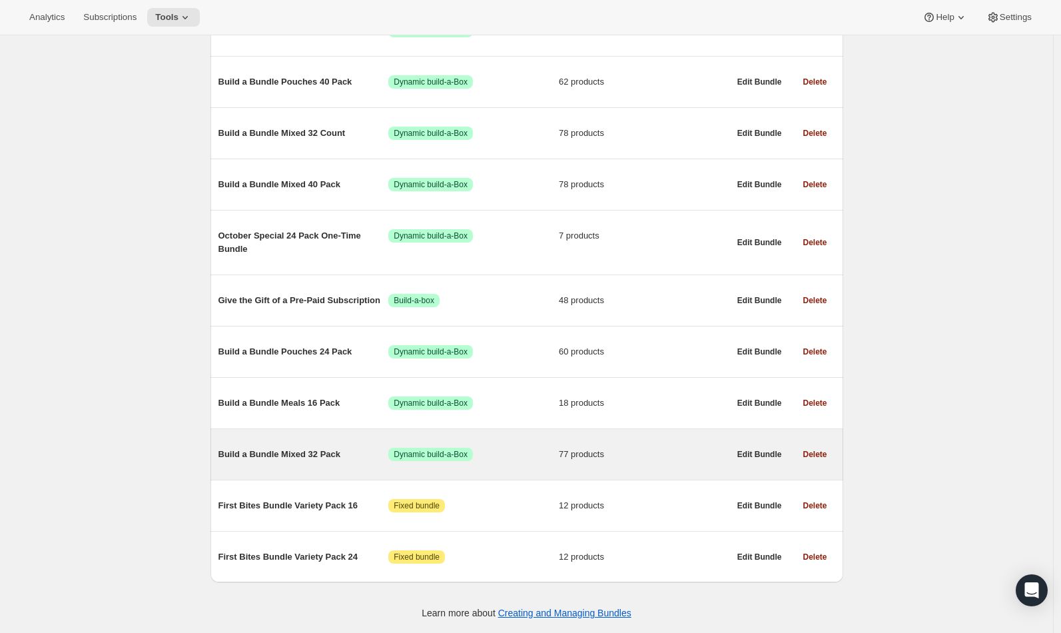
click at [316, 457] on span "Build a Bundle Mixed 32 Pack" at bounding box center [303, 454] width 170 height 13
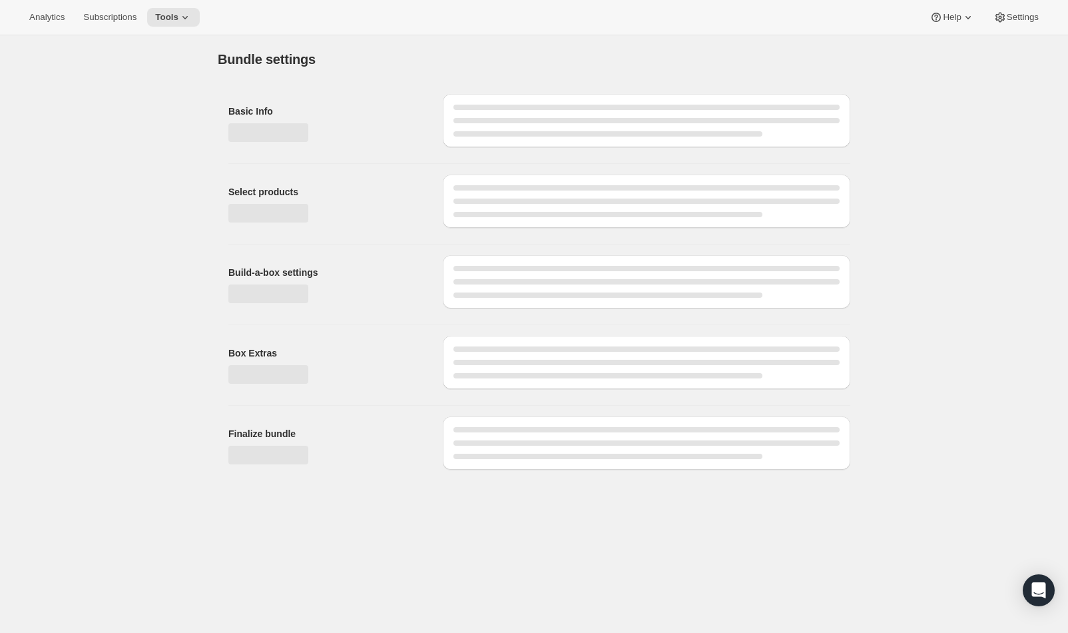
type input "Build a Bundle Mixed 32 Pack"
checkbox input "true"
select select "MINIMUM"
type input "Select at least 8 meals"
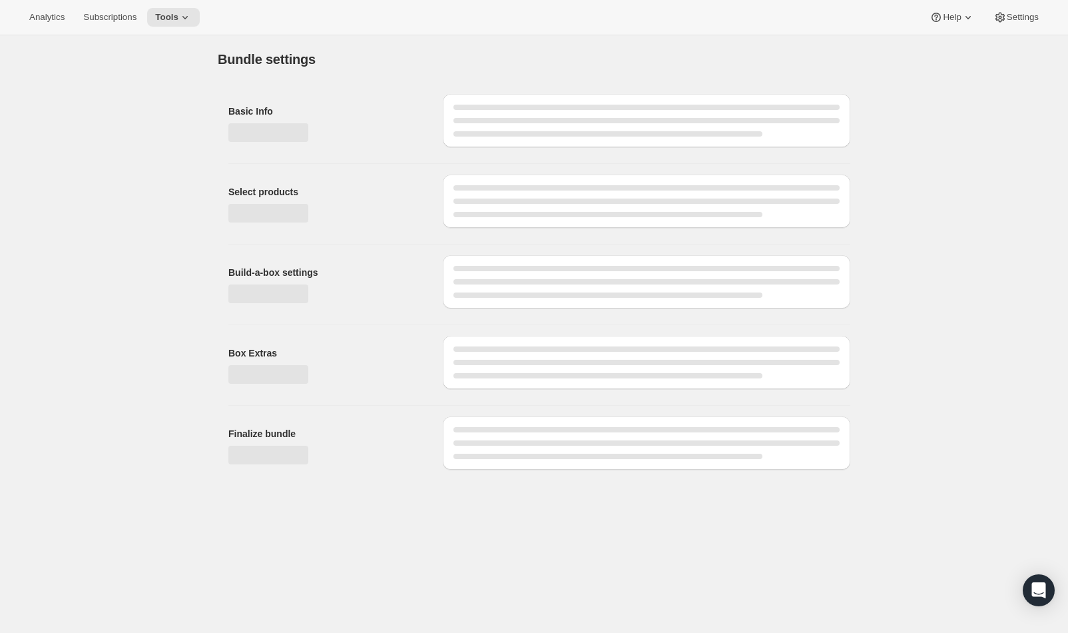
select select "gid://shopify/ProductVariant/42122698981458_33fb72c6-6dbd-426c-8527-91f8707433e9"
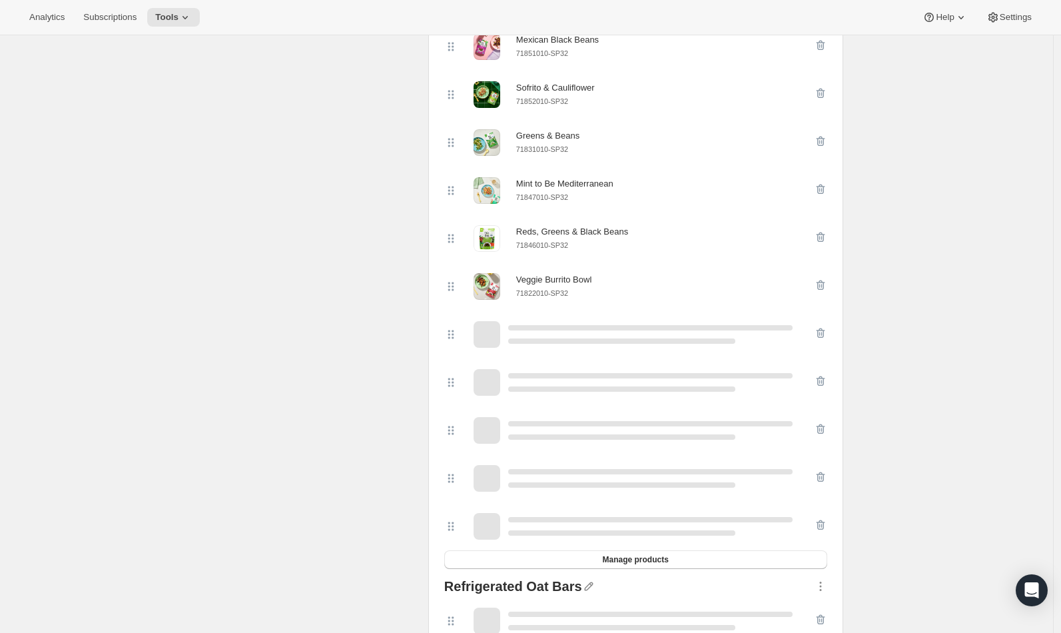
scroll to position [685, 0]
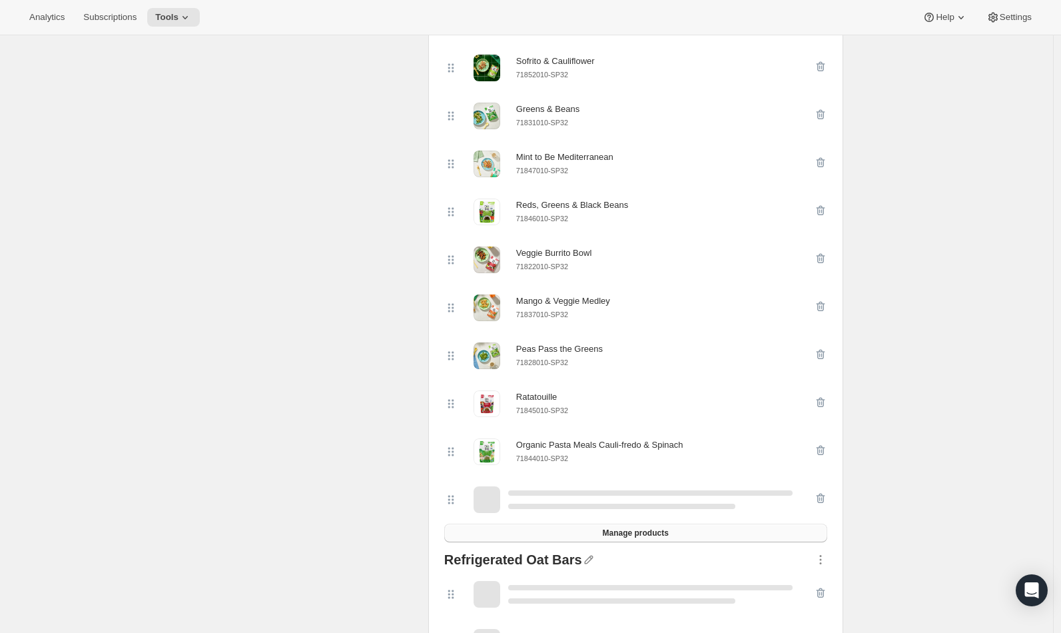
click at [635, 538] on span "Manage products" at bounding box center [635, 532] width 66 height 11
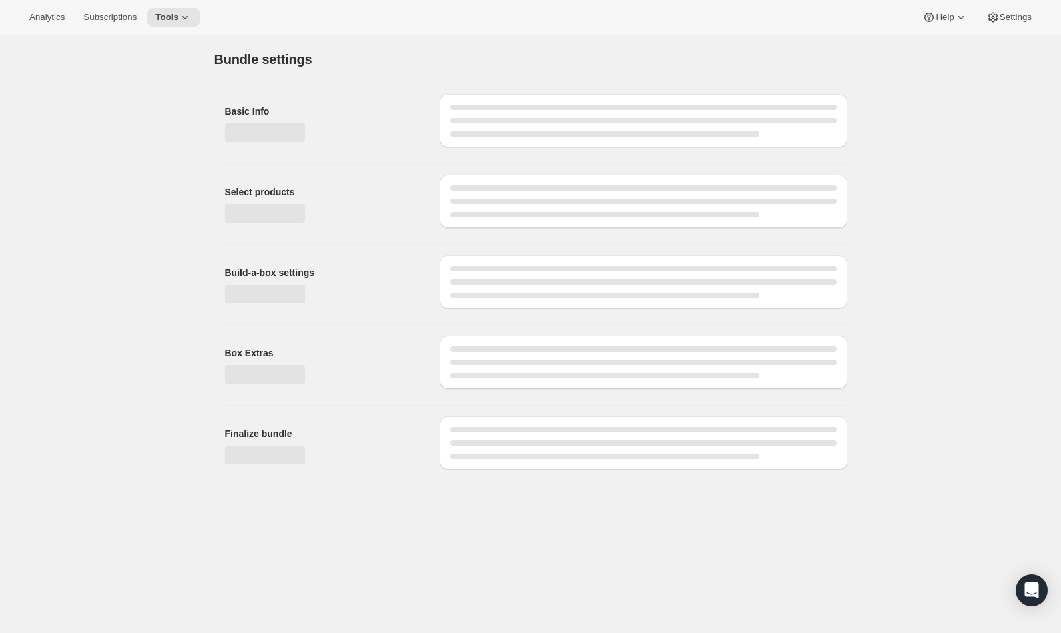
scroll to position [0, 0]
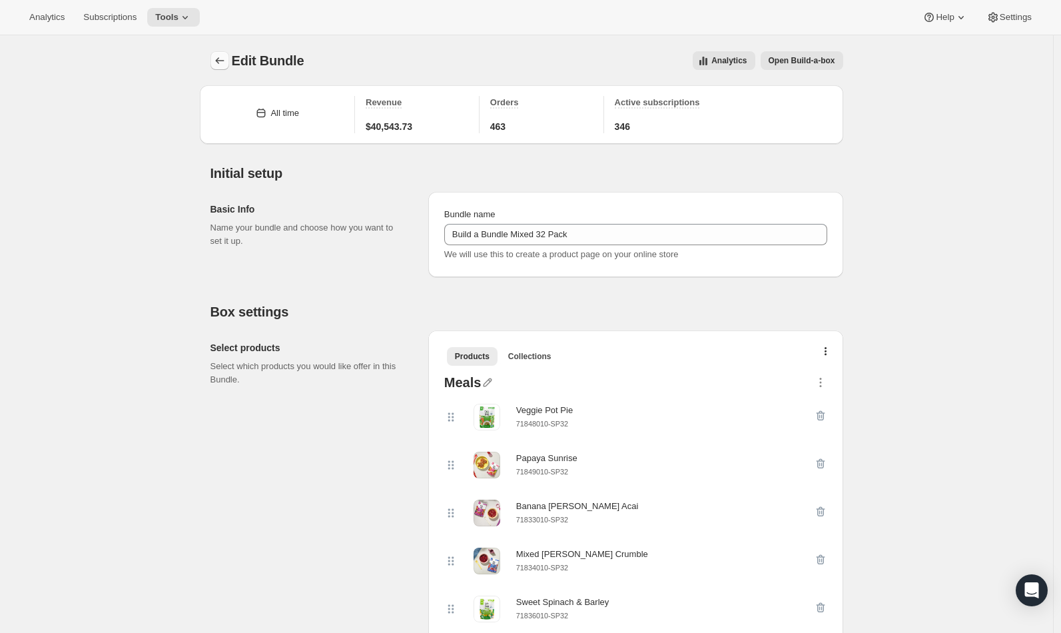
click at [224, 54] on button "Bundles" at bounding box center [219, 60] width 19 height 19
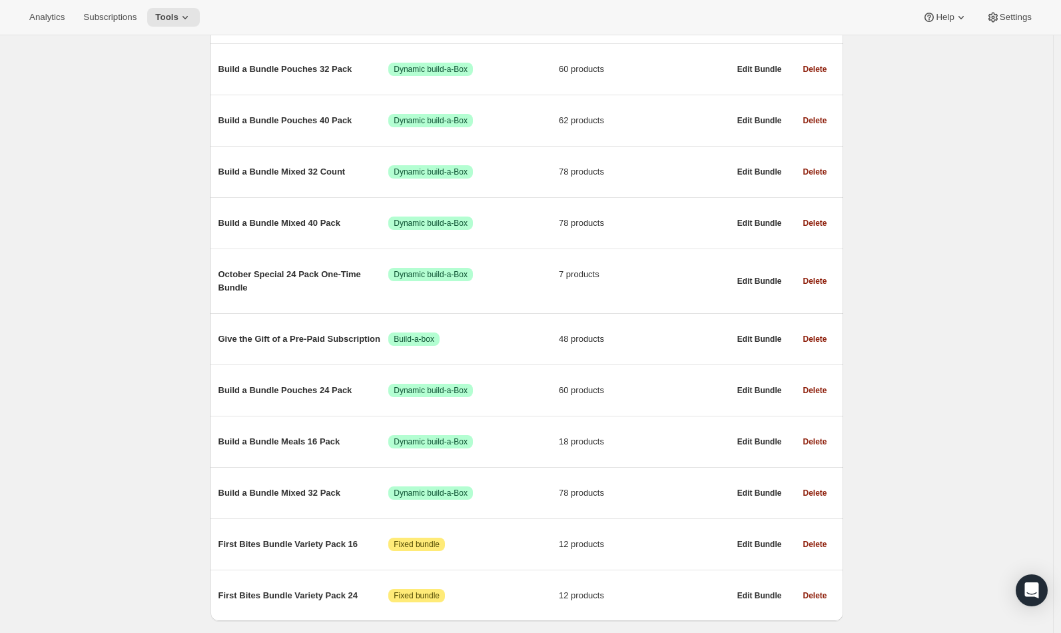
scroll to position [639, 0]
